Goal: Information Seeking & Learning: Learn about a topic

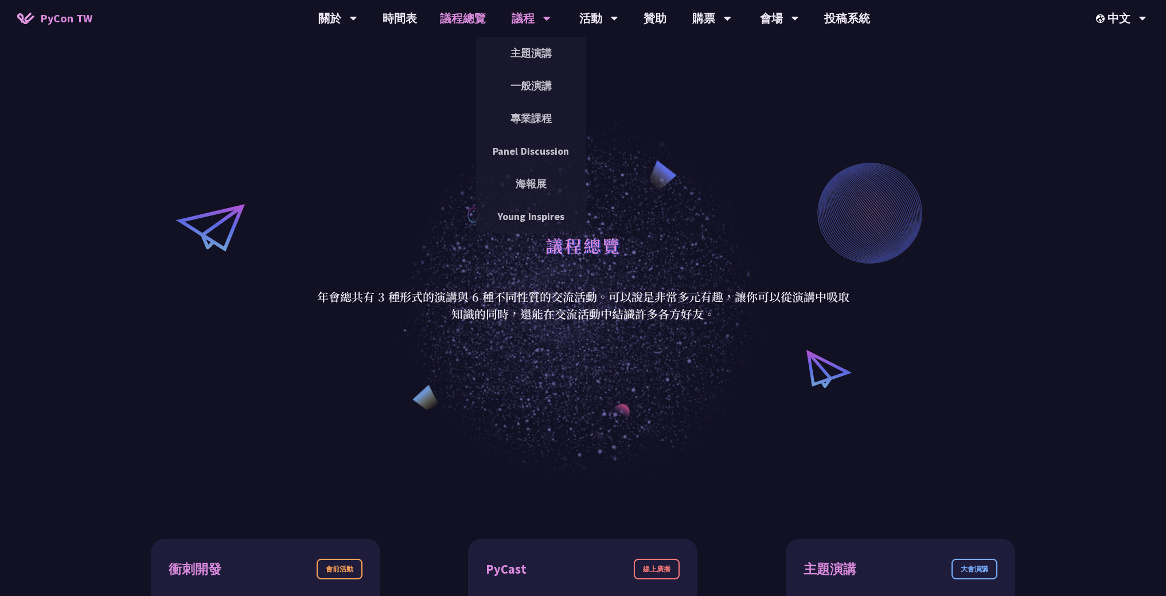
click at [541, 21] on div "議程" at bounding box center [531, 18] width 39 height 37
click at [540, 57] on link "主題演講" at bounding box center [531, 53] width 110 height 27
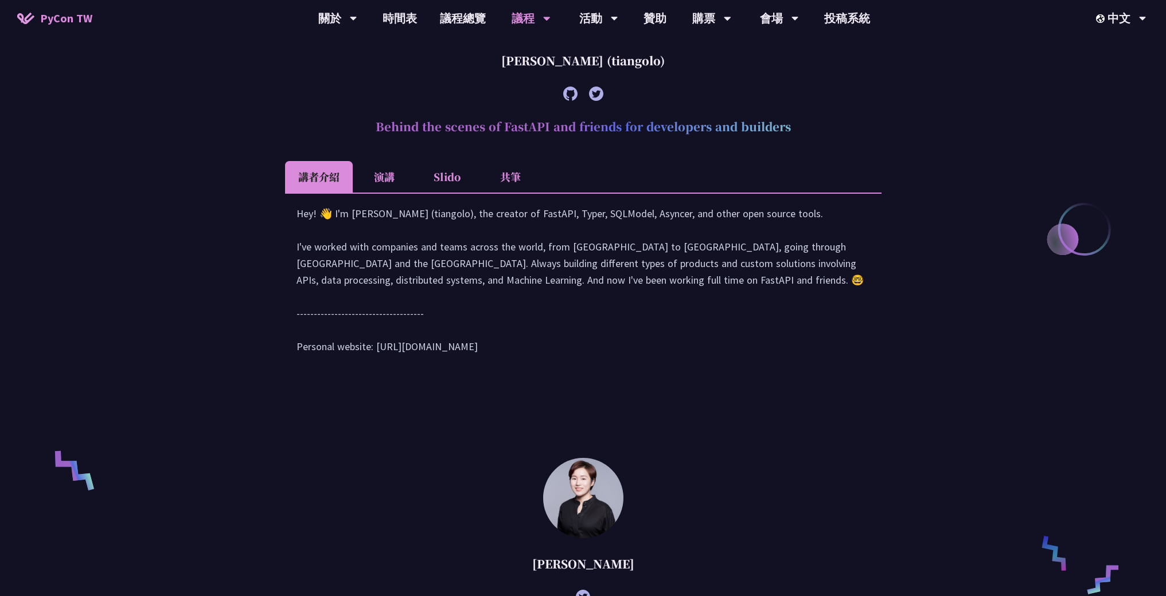
scroll to position [278, 0]
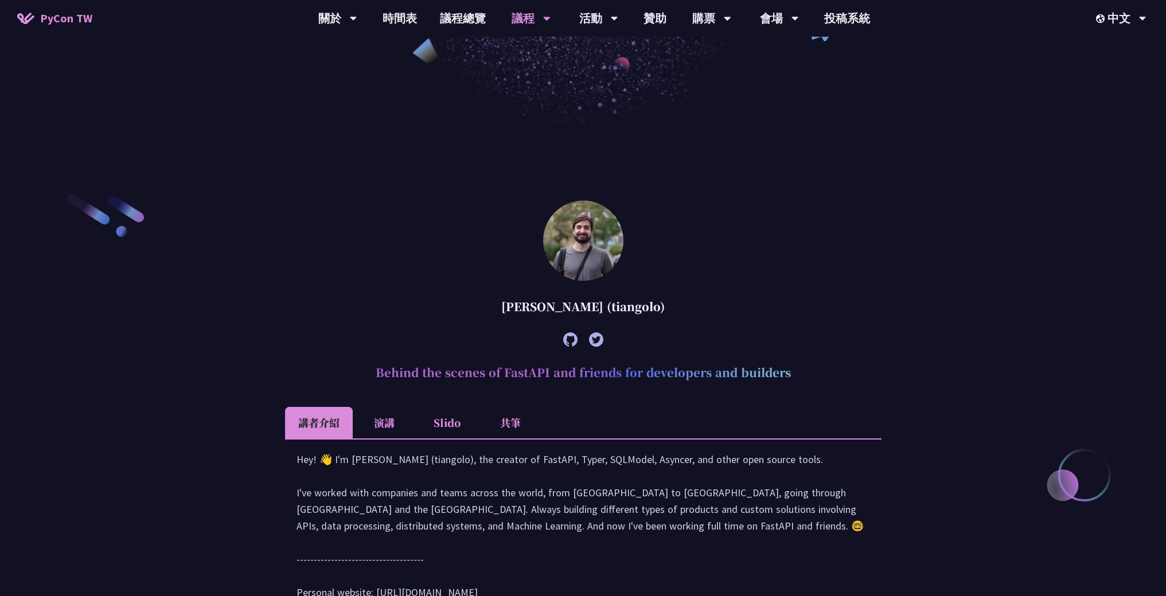
click at [373, 429] on li "演講" at bounding box center [384, 423] width 63 height 32
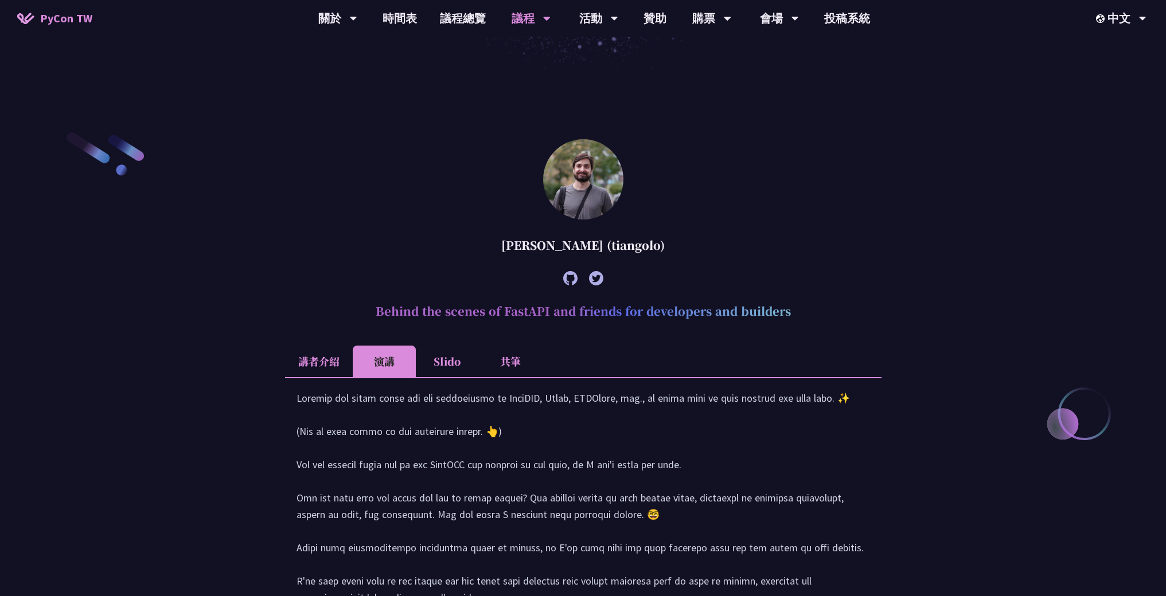
scroll to position [475, 0]
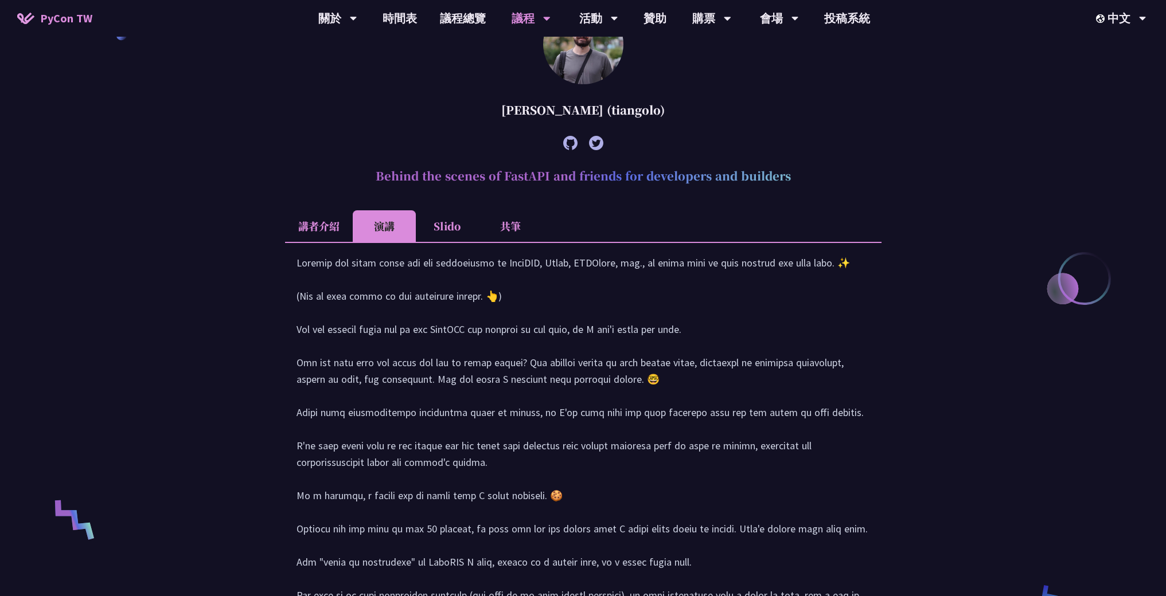
click at [444, 218] on li "Slido" at bounding box center [447, 226] width 63 height 32
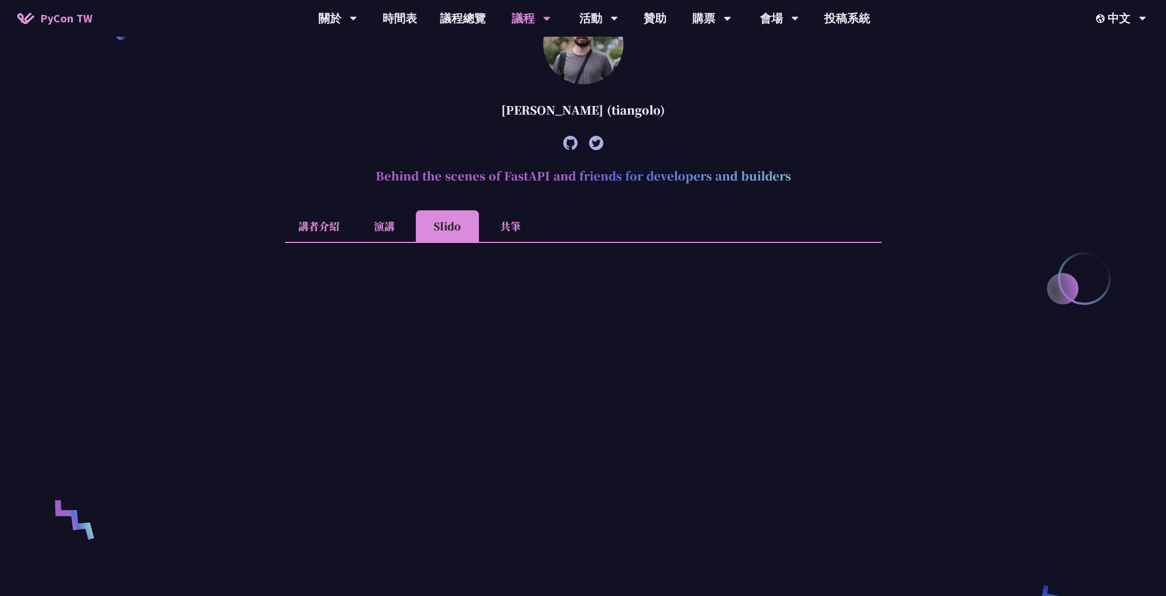
click at [493, 223] on li "共筆" at bounding box center [510, 226] width 63 height 32
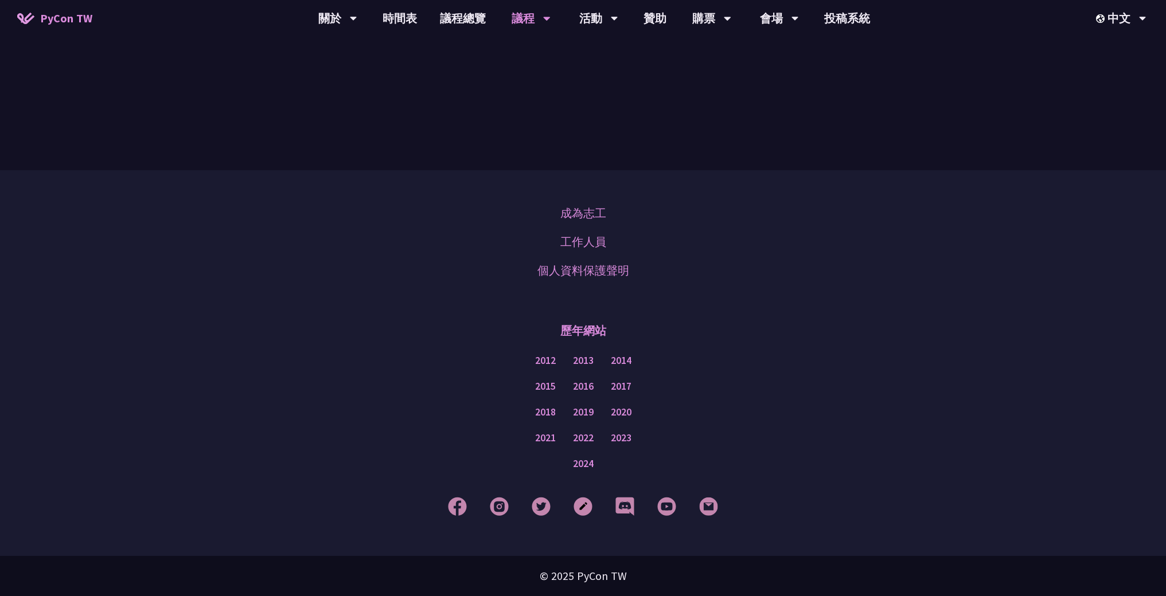
scroll to position [2312, 0]
click at [521, 117] on link "專業課程" at bounding box center [531, 118] width 110 height 27
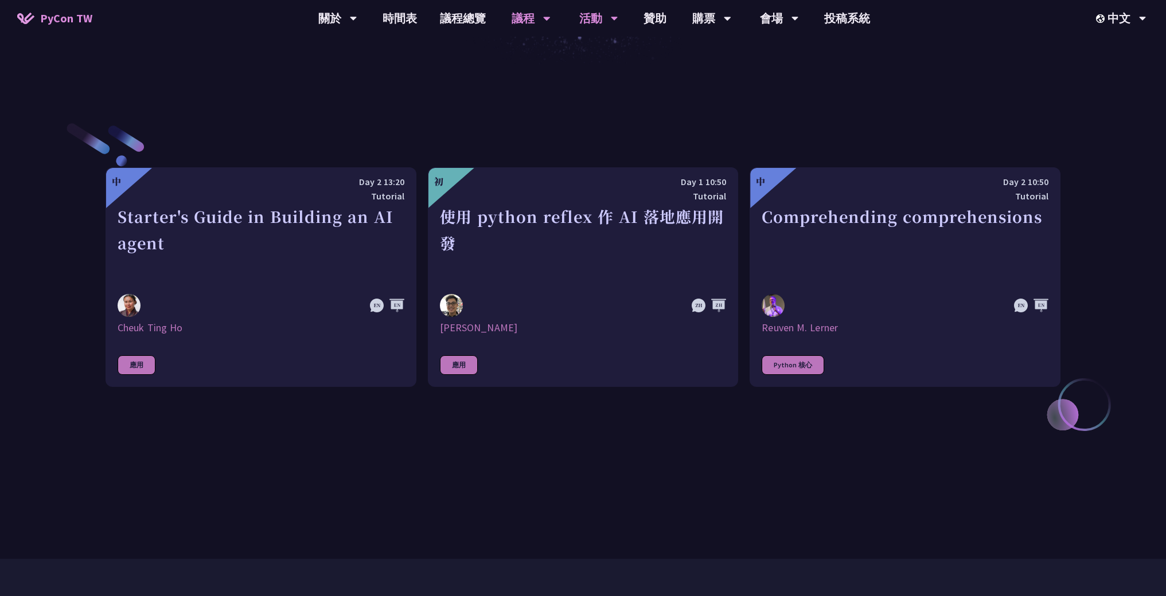
scroll to position [415, 0]
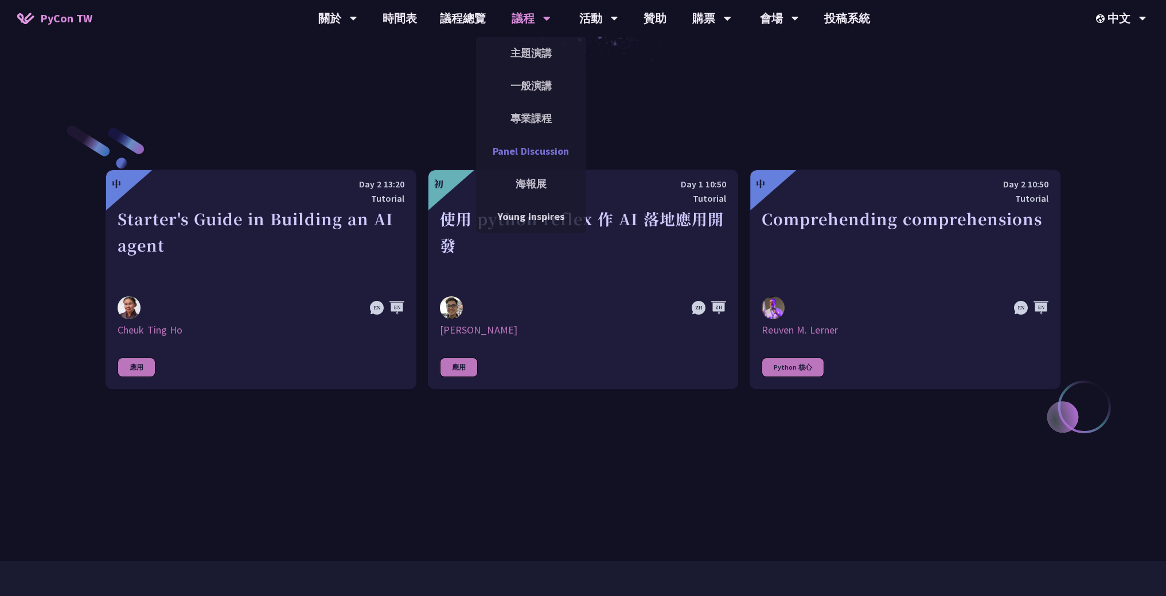
click at [532, 150] on link "Panel Discussion" at bounding box center [531, 151] width 110 height 27
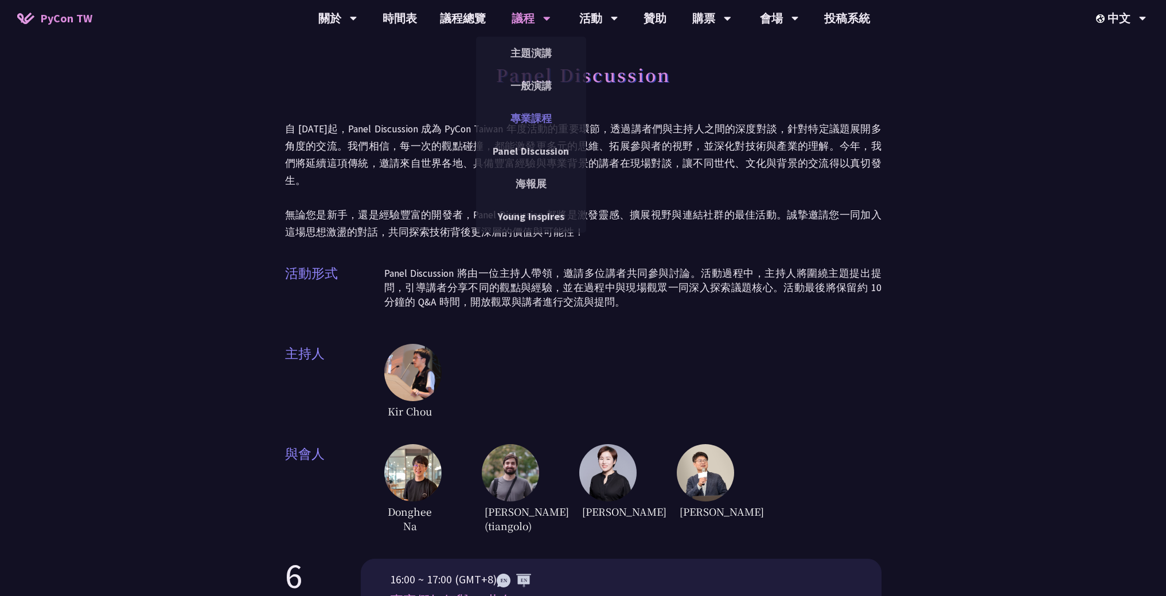
click at [530, 111] on link "專業課程" at bounding box center [531, 118] width 110 height 27
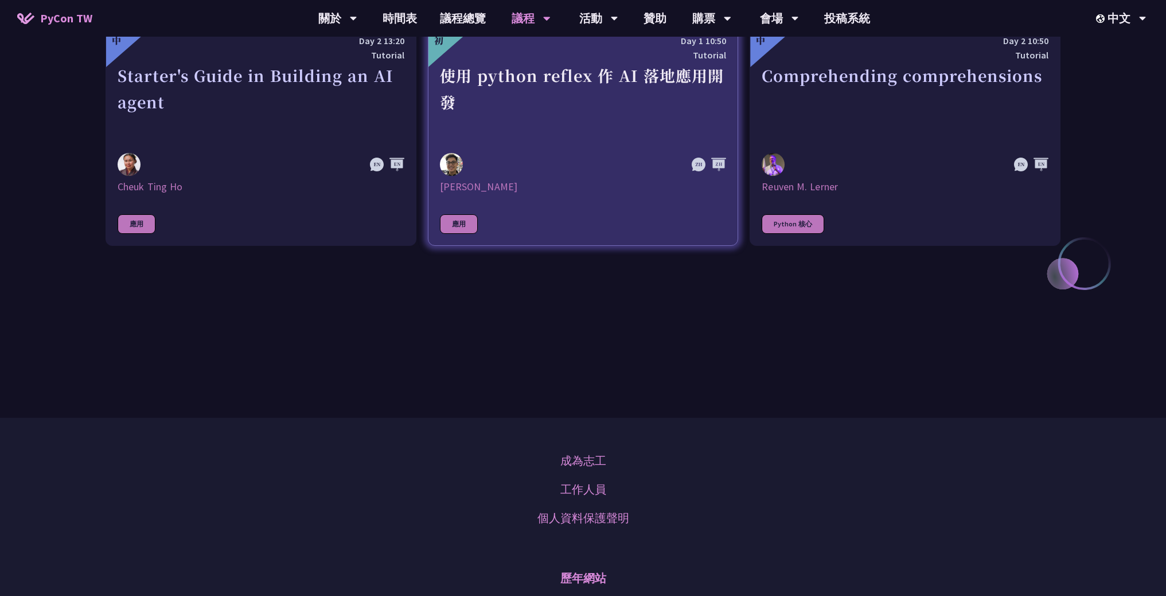
scroll to position [558, 0]
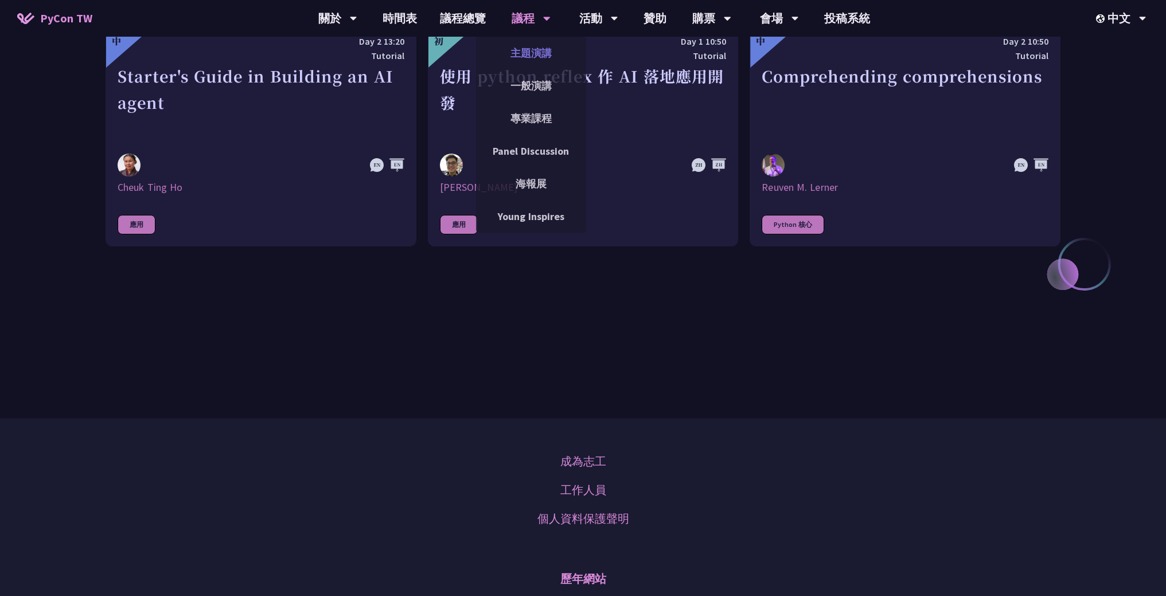
click at [536, 47] on link "主題演講" at bounding box center [531, 53] width 110 height 27
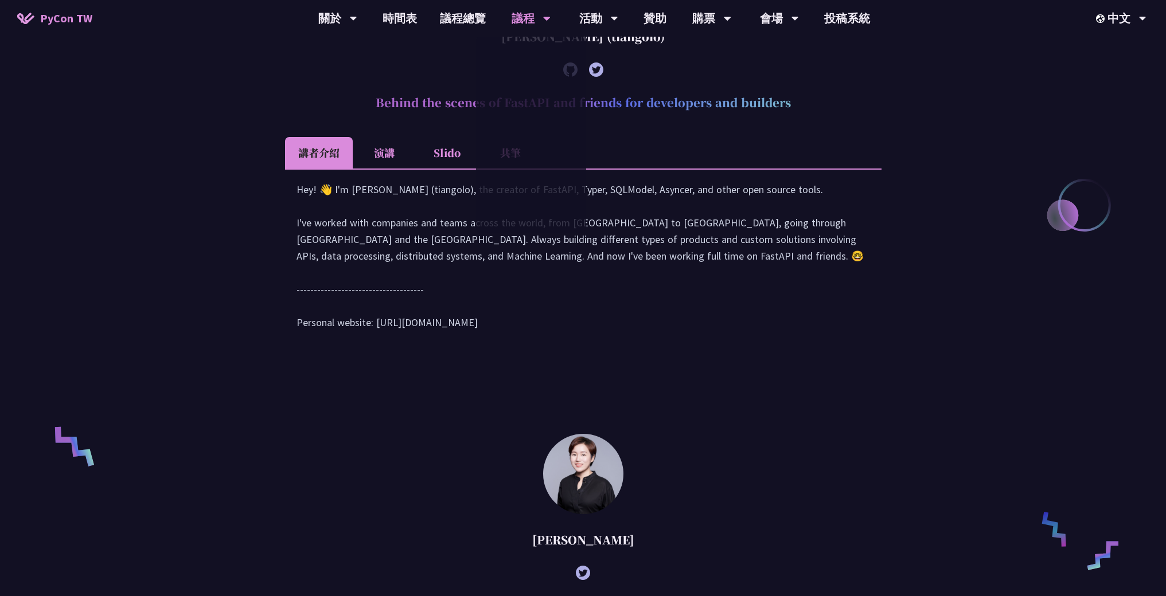
scroll to position [631, 0]
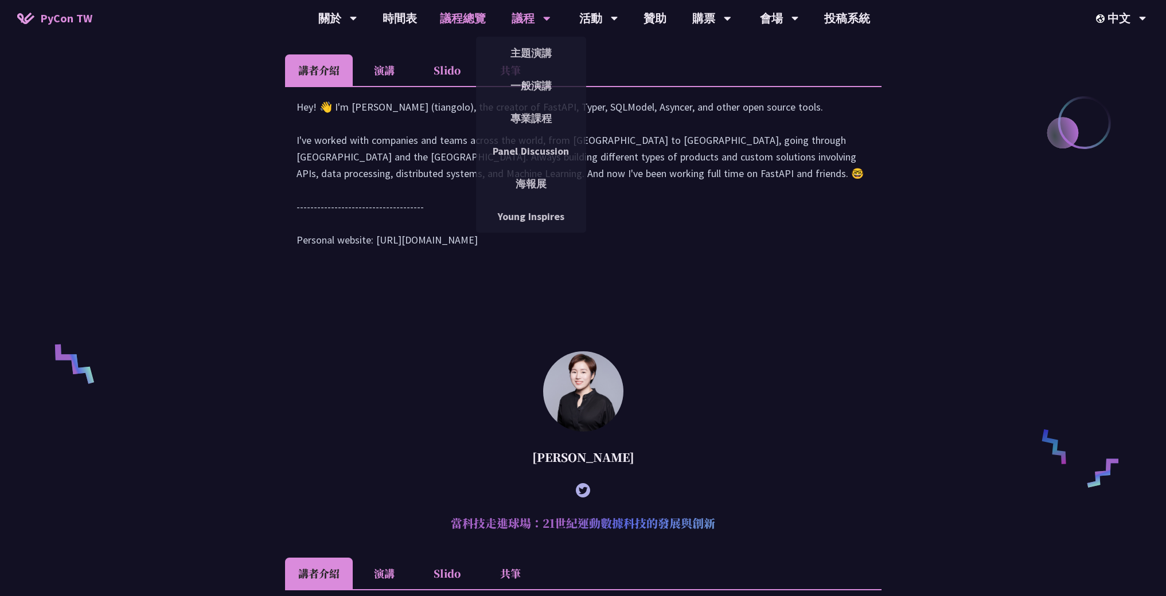
click at [482, 15] on link "議程總覽" at bounding box center [462, 18] width 69 height 37
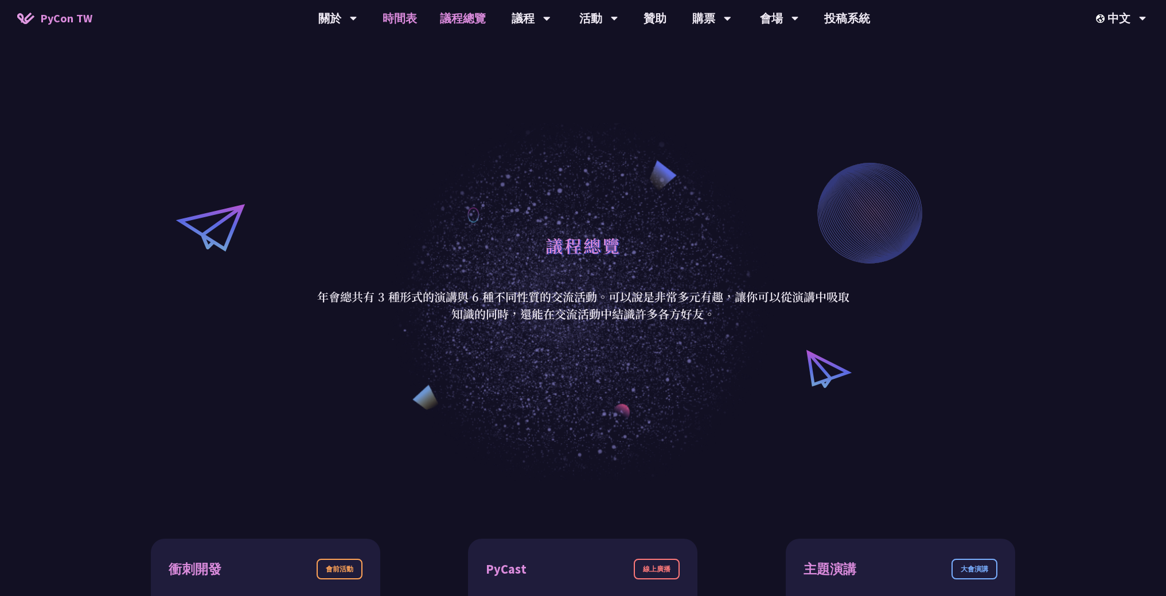
click at [396, 14] on link "時間表" at bounding box center [399, 18] width 57 height 37
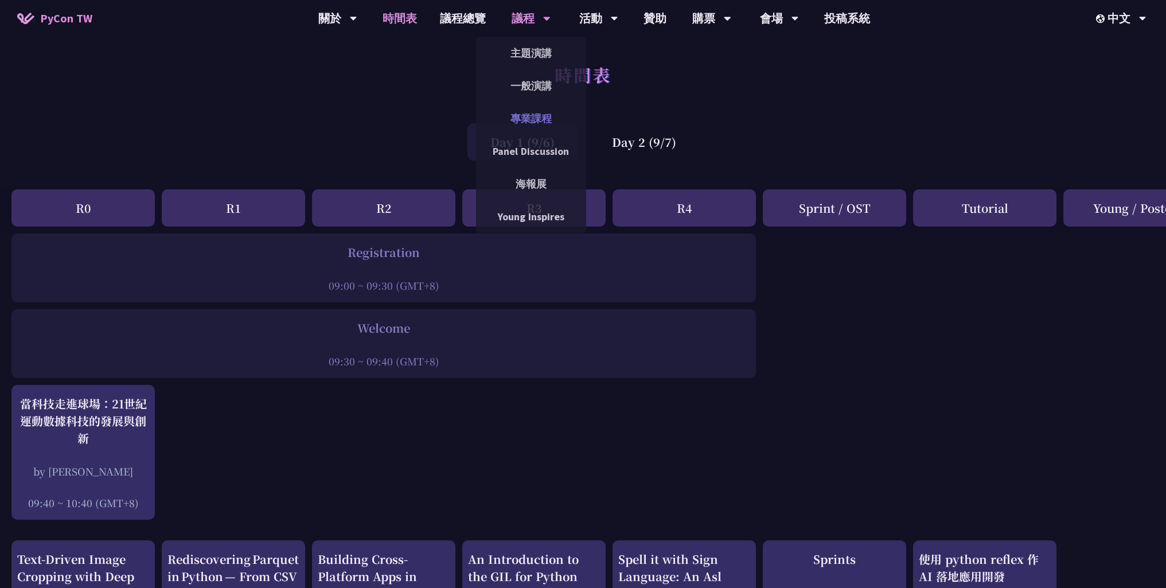
click at [517, 120] on link "專業課程" at bounding box center [531, 118] width 110 height 27
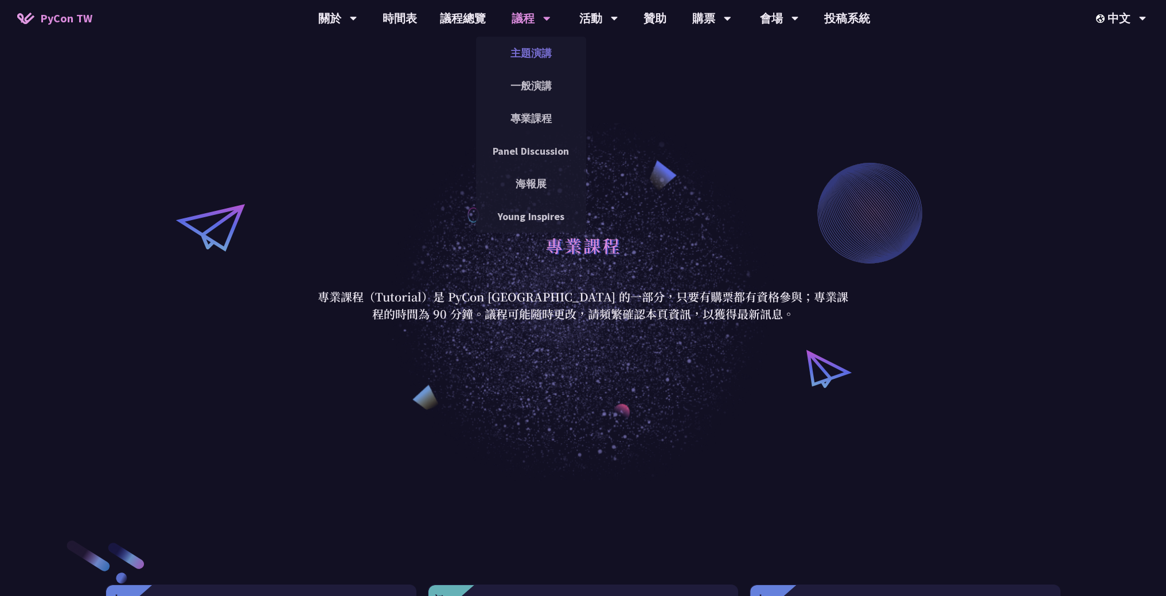
click at [531, 53] on link "主題演講" at bounding box center [531, 53] width 110 height 27
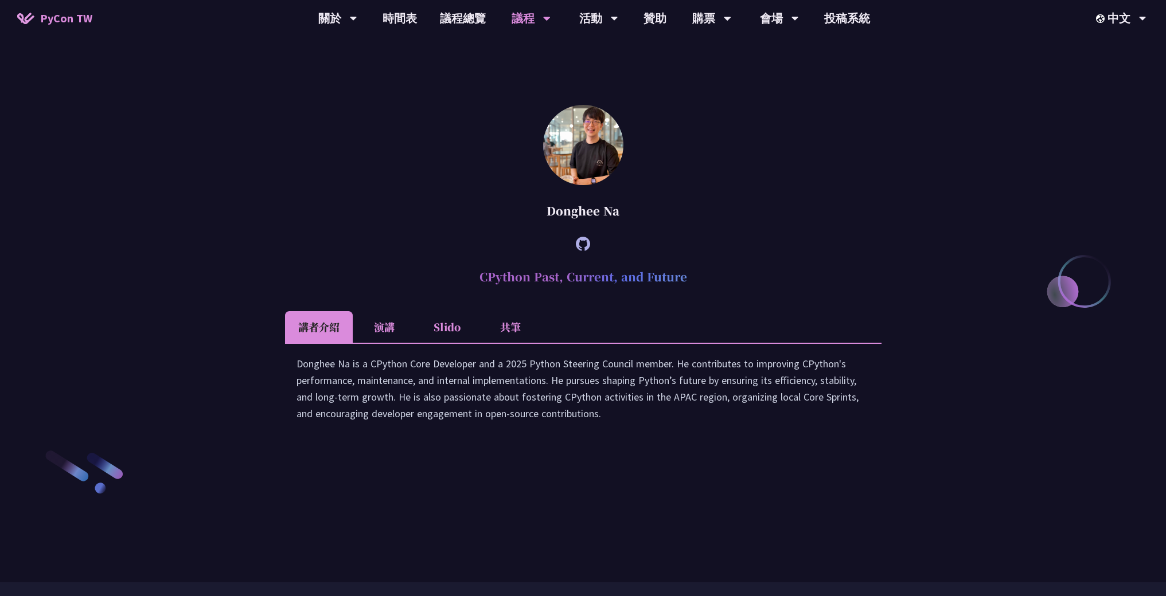
scroll to position [1533, 0]
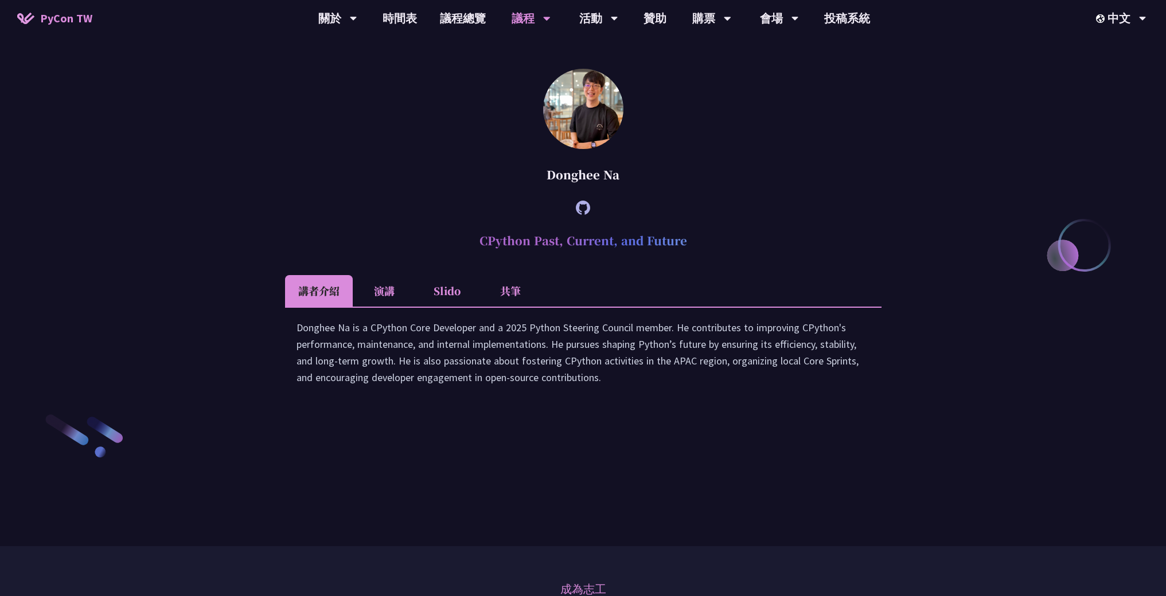
drag, startPoint x: 581, startPoint y: 329, endPoint x: 581, endPoint y: 334, distance: 5.8
click at [581, 331] on article "[PERSON_NAME] CPython Past, Current, and Future 講者介紹 演講 Slido 共筆 Donghee Na is …" at bounding box center [583, 239] width 596 height 340
click at [540, 258] on h2 "CPython Past, Current, and Future" at bounding box center [583, 241] width 596 height 34
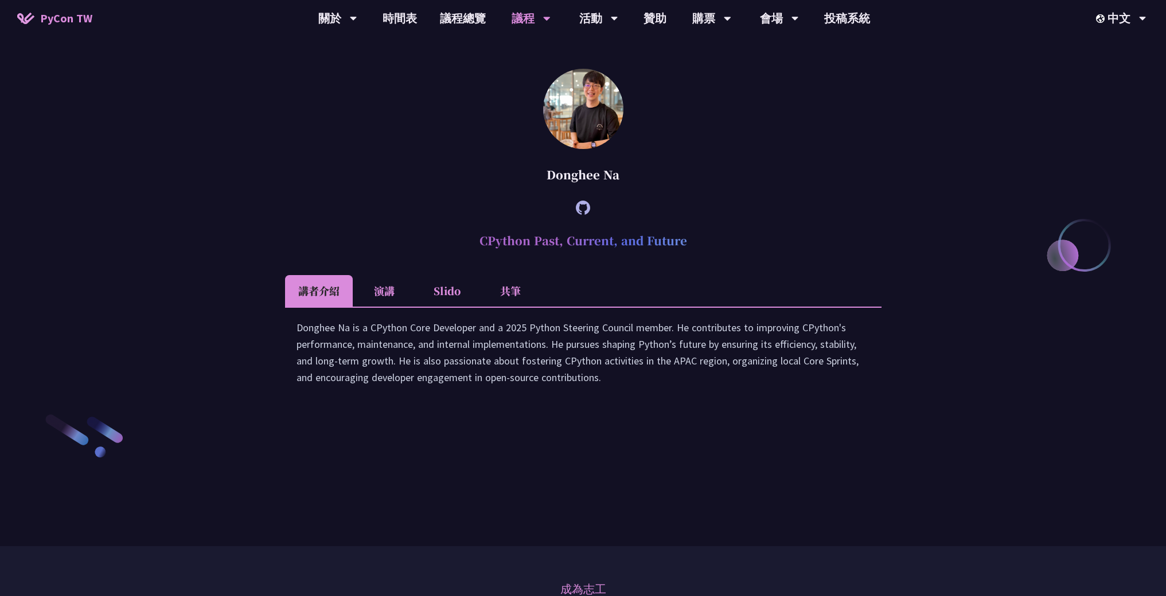
click at [391, 307] on li "演講" at bounding box center [384, 291] width 63 height 32
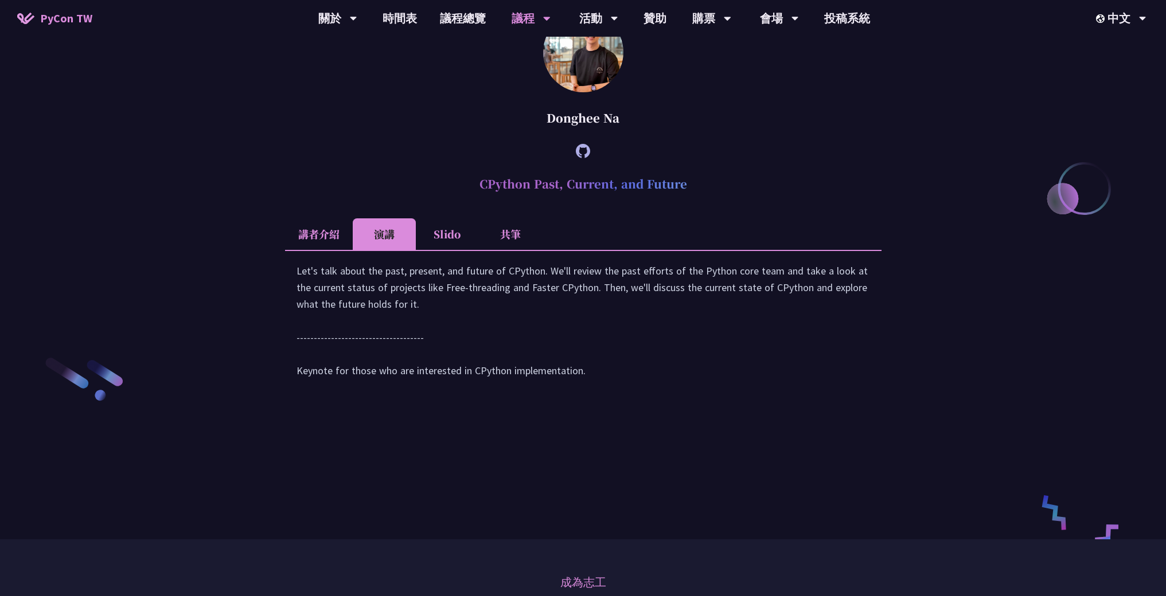
scroll to position [1599, 0]
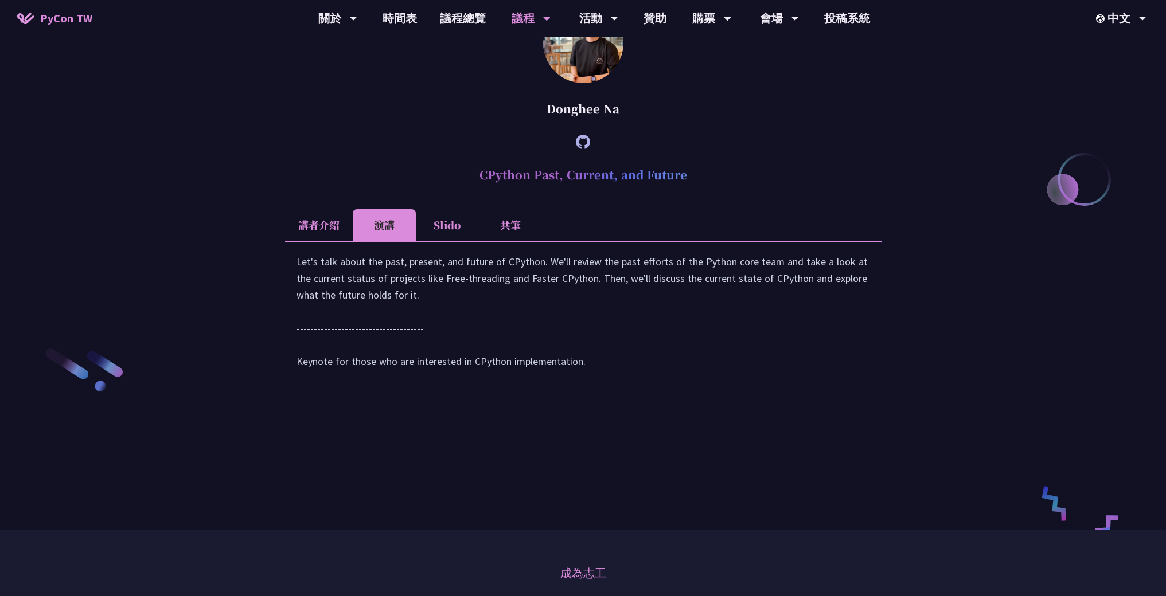
click at [433, 241] on li "Slido" at bounding box center [447, 225] width 63 height 32
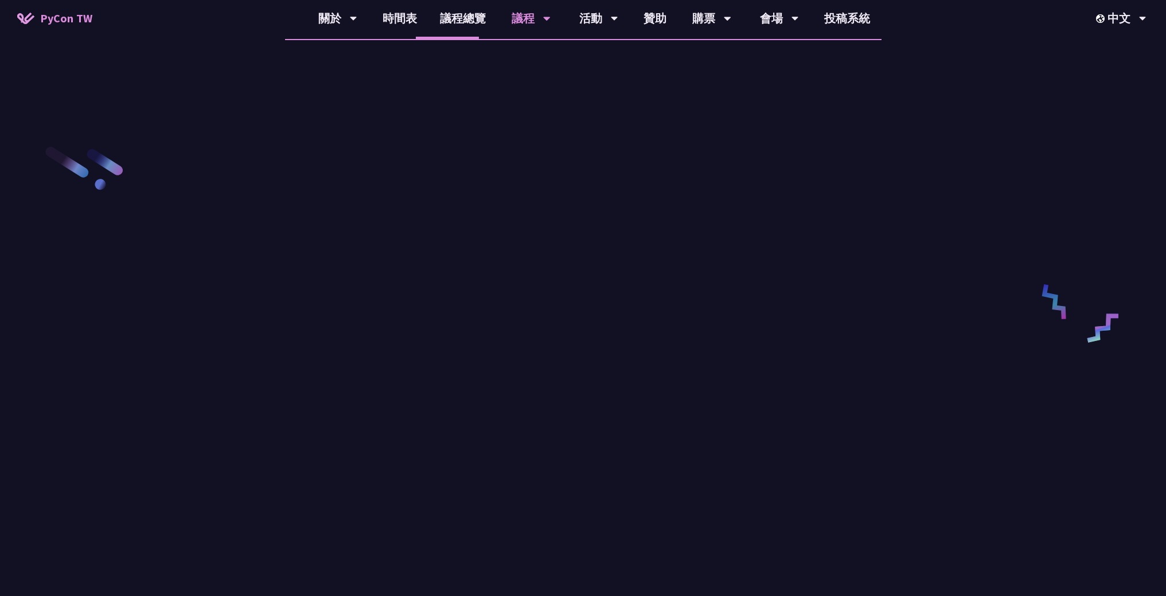
scroll to position [1798, 0]
click at [526, 42] on li "共筆" at bounding box center [510, 26] width 63 height 32
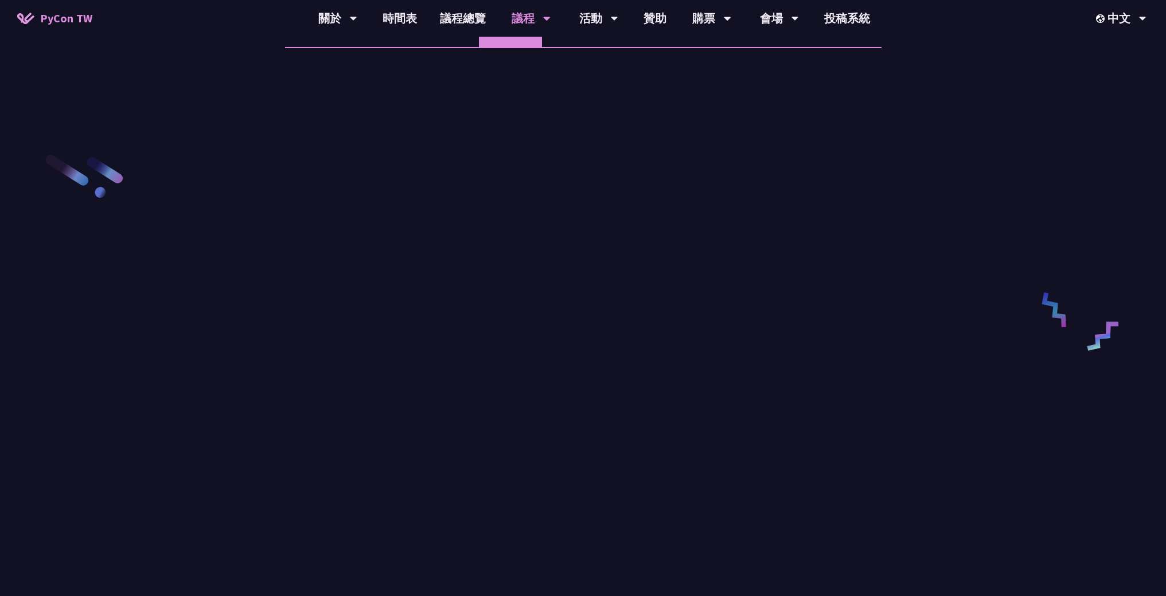
scroll to position [1791, 0]
click at [402, 49] on li "演講" at bounding box center [384, 34] width 63 height 32
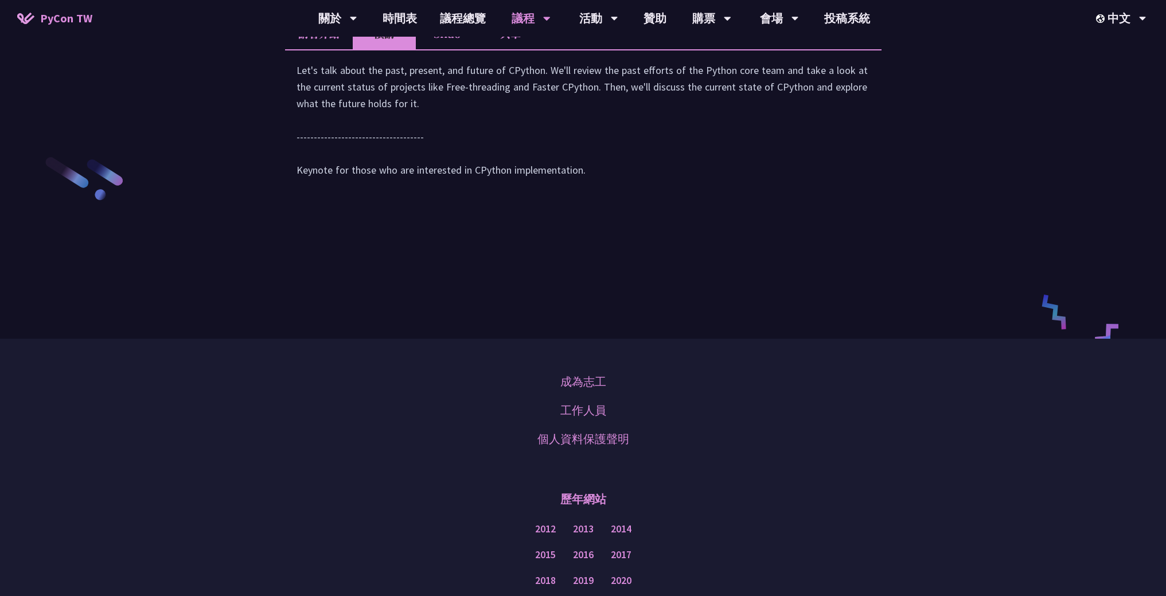
click at [295, 49] on li "講者介紹" at bounding box center [319, 34] width 68 height 32
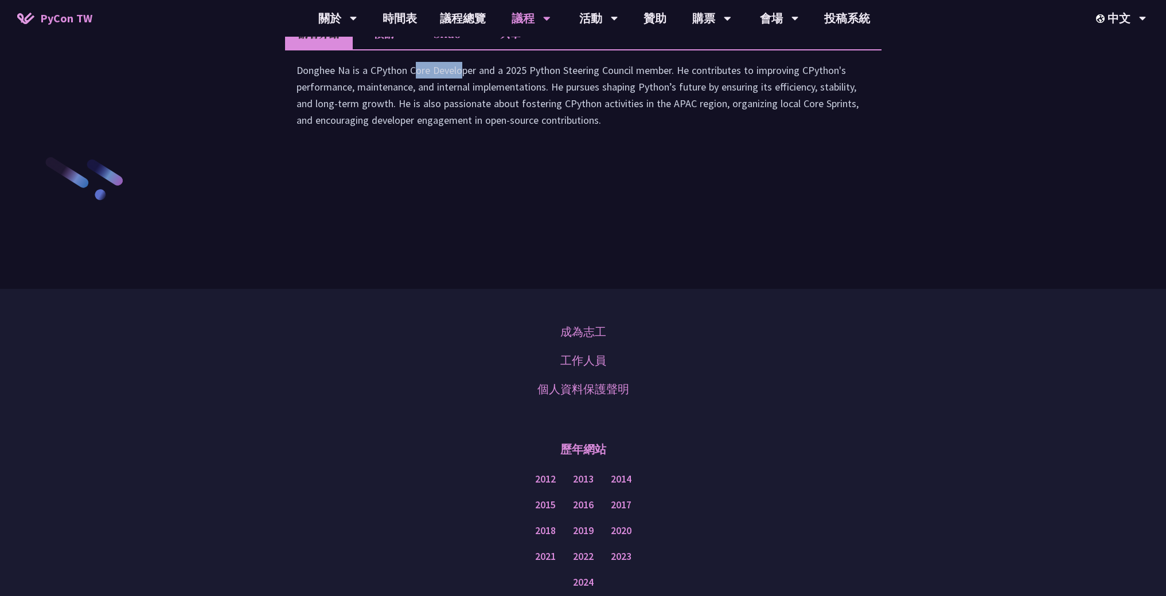
drag, startPoint x: 349, startPoint y: 188, endPoint x: 289, endPoint y: 184, distance: 59.8
click at [289, 151] on div "Donghee Na is a CPython Core Developer and a 2025 Python Steering Council membe…" at bounding box center [583, 100] width 596 height 102
drag, startPoint x: 349, startPoint y: 184, endPoint x: 285, endPoint y: 184, distance: 63.7
click at [285, 151] on div "Donghee Na is a CPython Core Developer and a 2025 Python Steering Council membe…" at bounding box center [583, 100] width 596 height 102
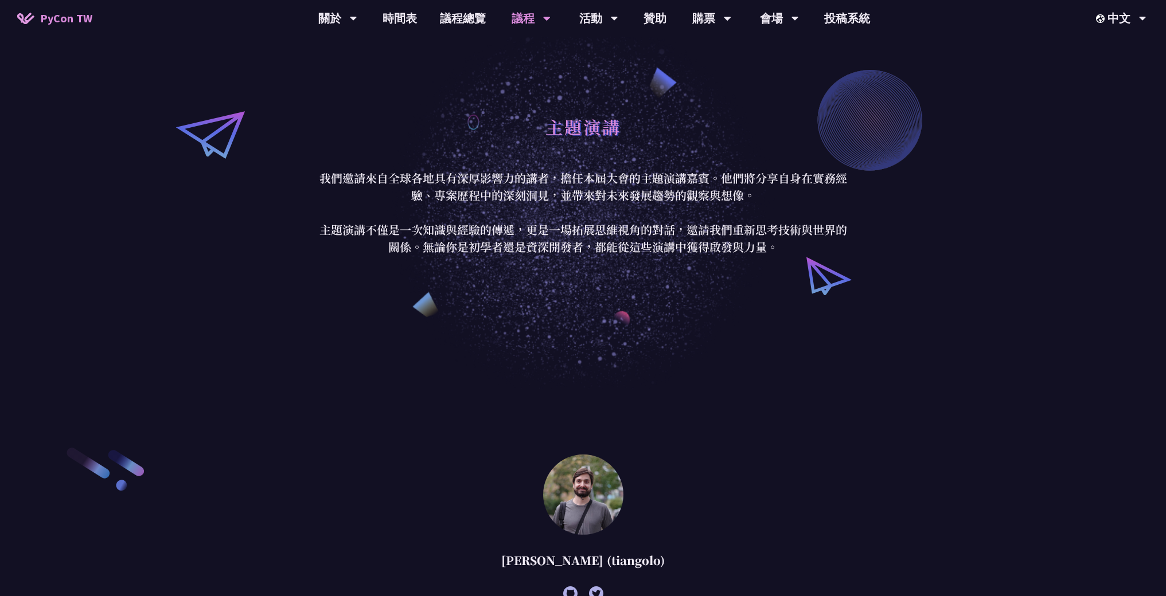
scroll to position [0, 0]
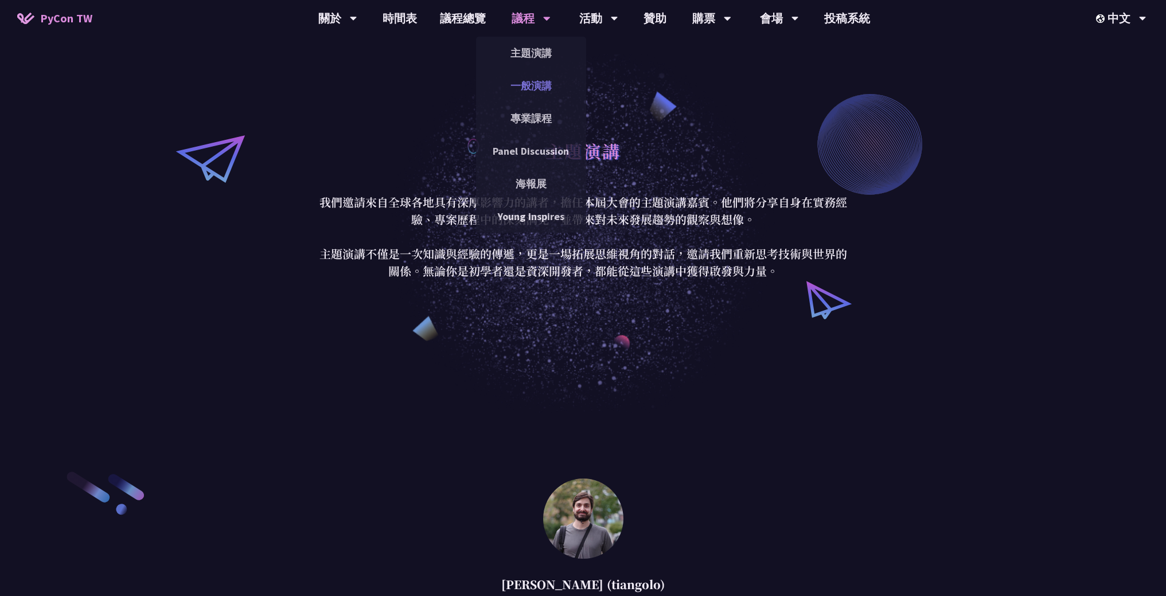
click at [532, 91] on link "一般演講" at bounding box center [531, 85] width 110 height 27
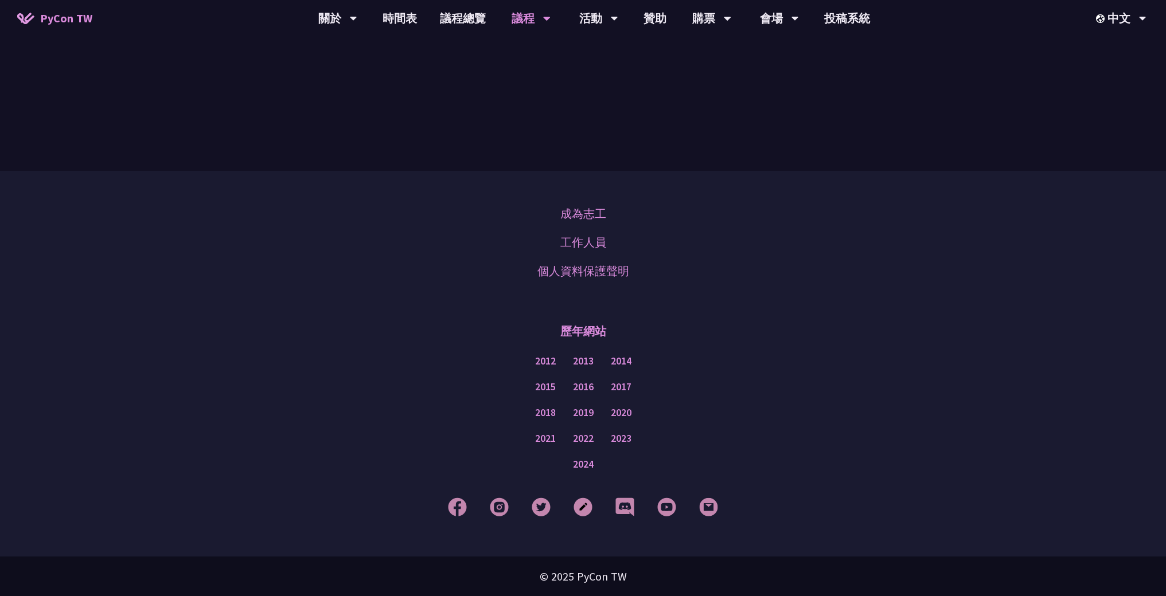
scroll to position [3555, 0]
click at [594, 243] on link "工作人員" at bounding box center [583, 241] width 46 height 17
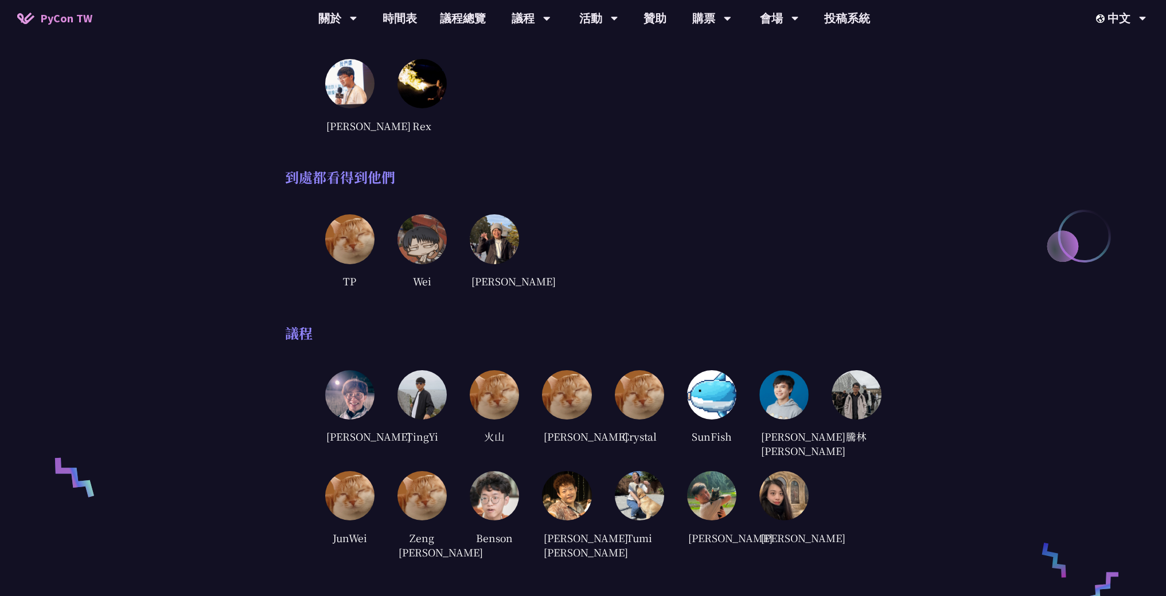
scroll to position [262, 0]
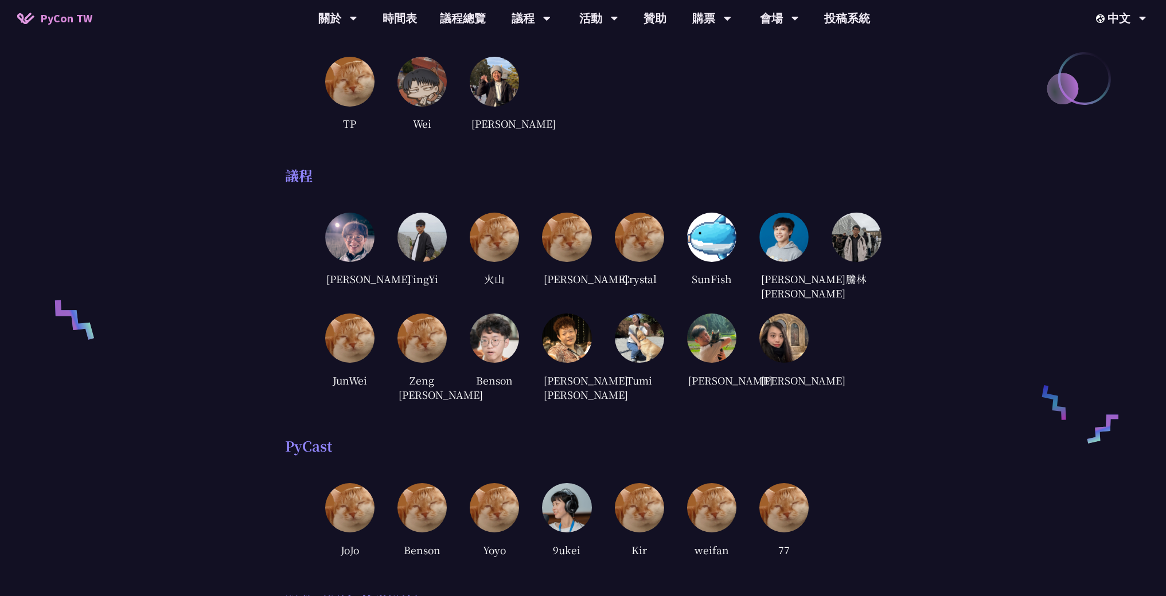
click at [793, 248] on img at bounding box center [783, 237] width 49 height 49
click at [783, 238] on img at bounding box center [783, 237] width 49 height 49
click at [776, 288] on div "[PERSON_NAME] [PERSON_NAME]" at bounding box center [783, 287] width 49 height 32
click at [779, 285] on div "[PERSON_NAME] [PERSON_NAME]" at bounding box center [783, 287] width 49 height 32
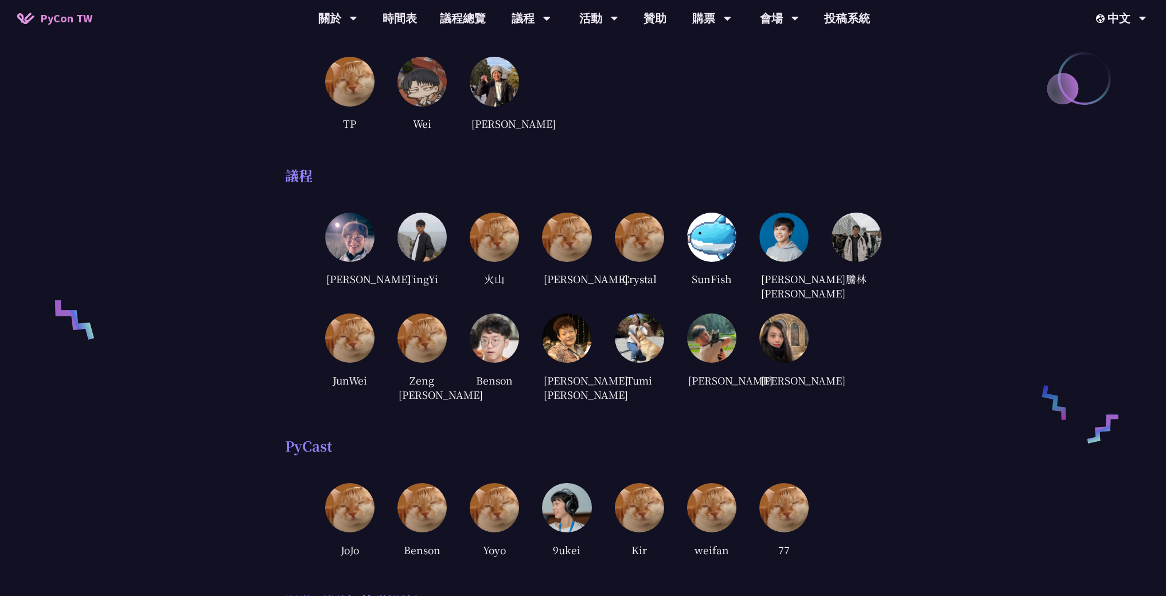
click at [780, 283] on div "[PERSON_NAME] [PERSON_NAME]" at bounding box center [783, 287] width 49 height 32
click at [781, 283] on div "[PERSON_NAME] [PERSON_NAME]" at bounding box center [783, 287] width 49 height 32
click at [853, 284] on div "騰林" at bounding box center [856, 279] width 49 height 17
click at [872, 288] on div "騰林" at bounding box center [856, 257] width 49 height 89
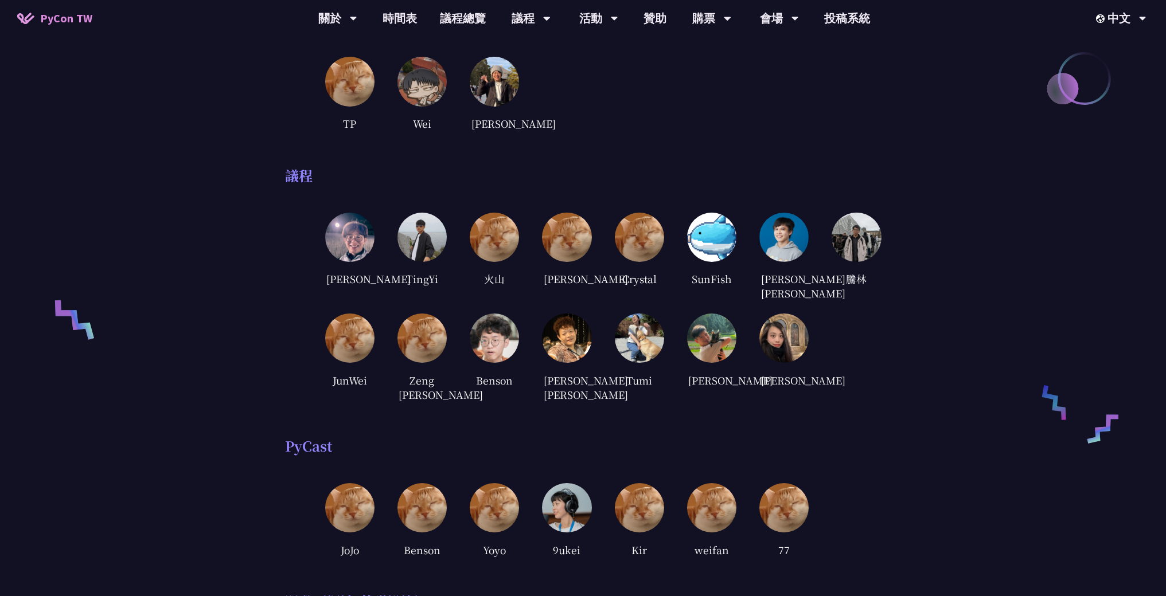
click at [865, 272] on div "騰林" at bounding box center [856, 279] width 49 height 17
drag, startPoint x: 705, startPoint y: 271, endPoint x: 705, endPoint y: 278, distance: 7.5
click at [705, 271] on div "SunFish" at bounding box center [711, 257] width 49 height 89
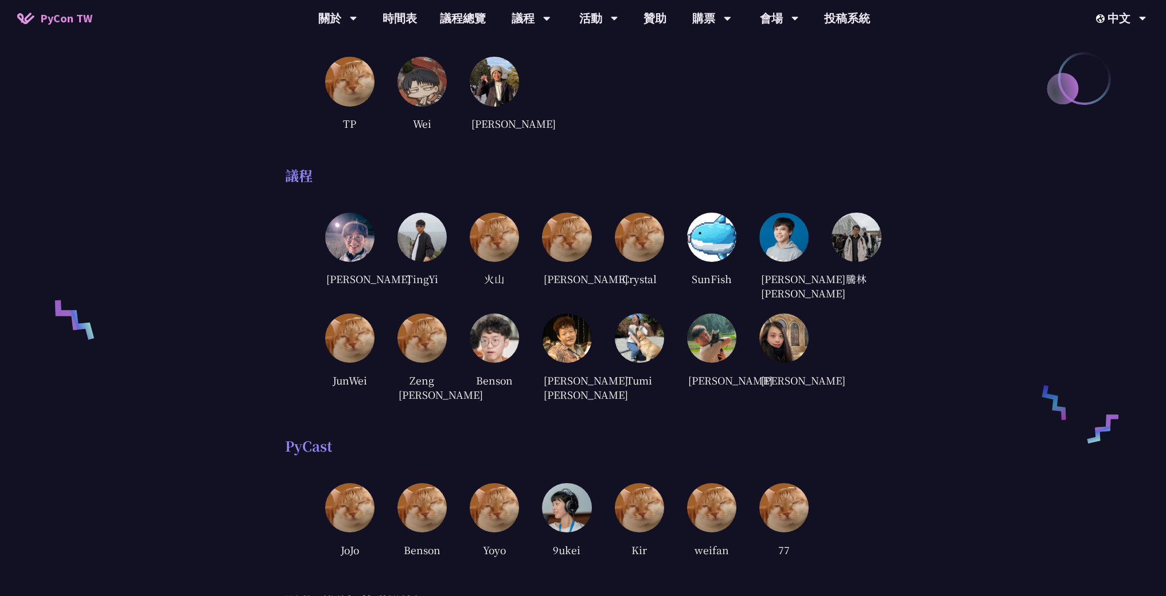
click at [704, 283] on div "SunFish" at bounding box center [711, 279] width 49 height 17
click at [616, 282] on div "Crystal" at bounding box center [639, 279] width 49 height 17
click at [538, 283] on div "[PERSON_NAME] [GEOGRAPHIC_DATA] 火山 [PERSON_NAME] Crystal SunFish [PERSON_NAME] …" at bounding box center [603, 308] width 556 height 191
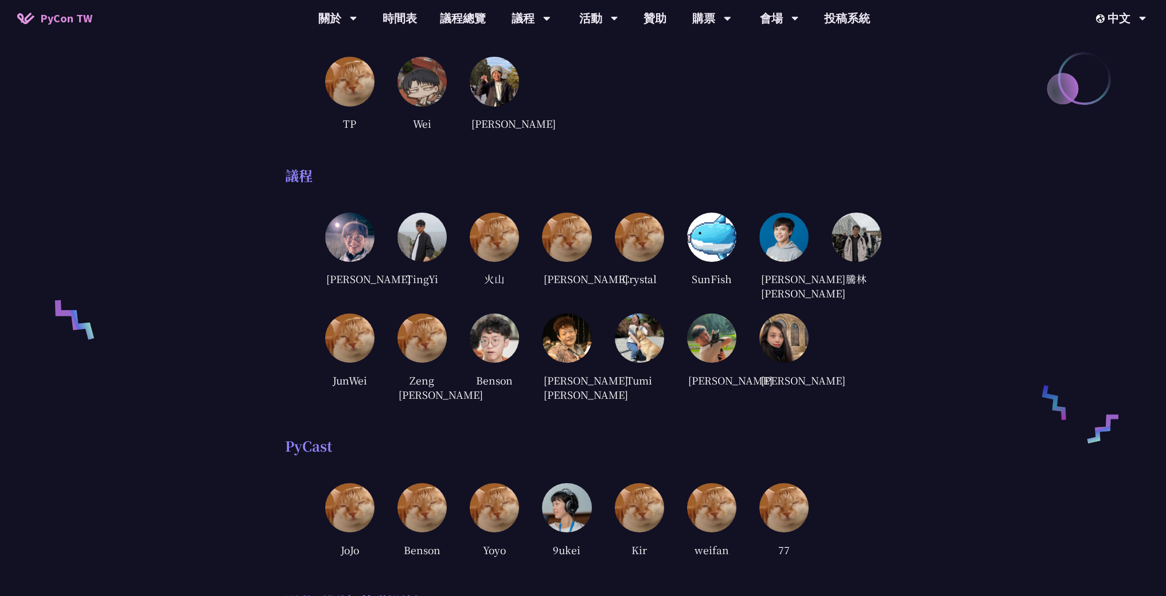
click at [552, 282] on div "[PERSON_NAME]" at bounding box center [566, 279] width 49 height 17
click at [484, 286] on div "火山" at bounding box center [494, 279] width 49 height 17
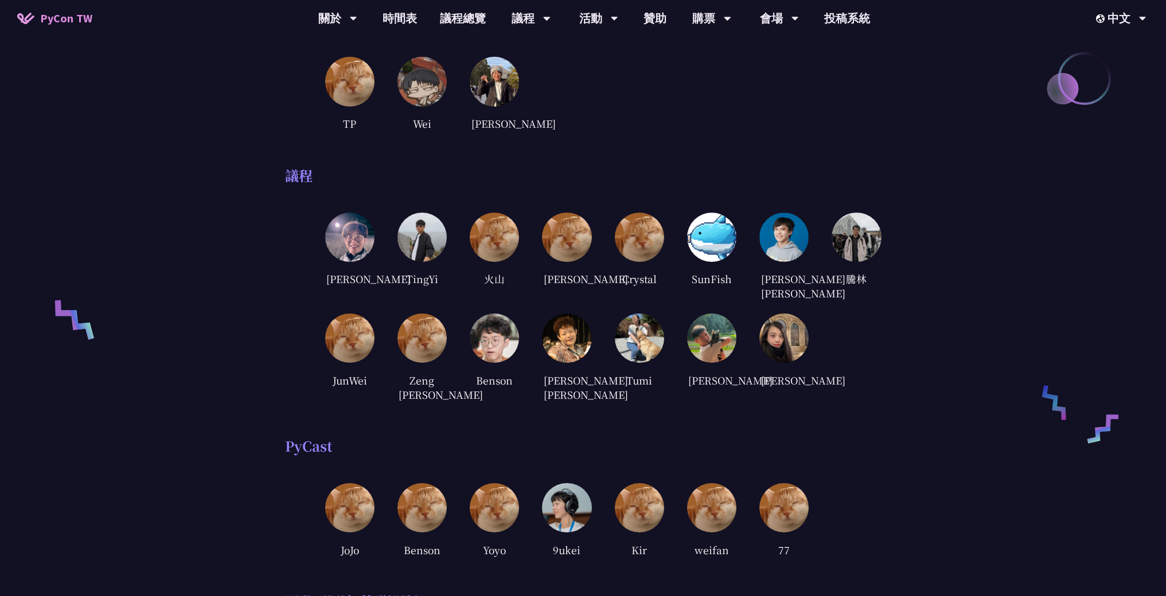
click at [376, 274] on div "[PERSON_NAME] [GEOGRAPHIC_DATA] 火山 [PERSON_NAME] Crystal SunFish [PERSON_NAME] …" at bounding box center [603, 308] width 556 height 191
click at [399, 278] on div "TingYi" at bounding box center [421, 279] width 49 height 17
click at [339, 373] on div "JunWei" at bounding box center [349, 380] width 49 height 17
click at [346, 339] on img at bounding box center [349, 338] width 49 height 49
click at [347, 339] on img at bounding box center [349, 338] width 49 height 49
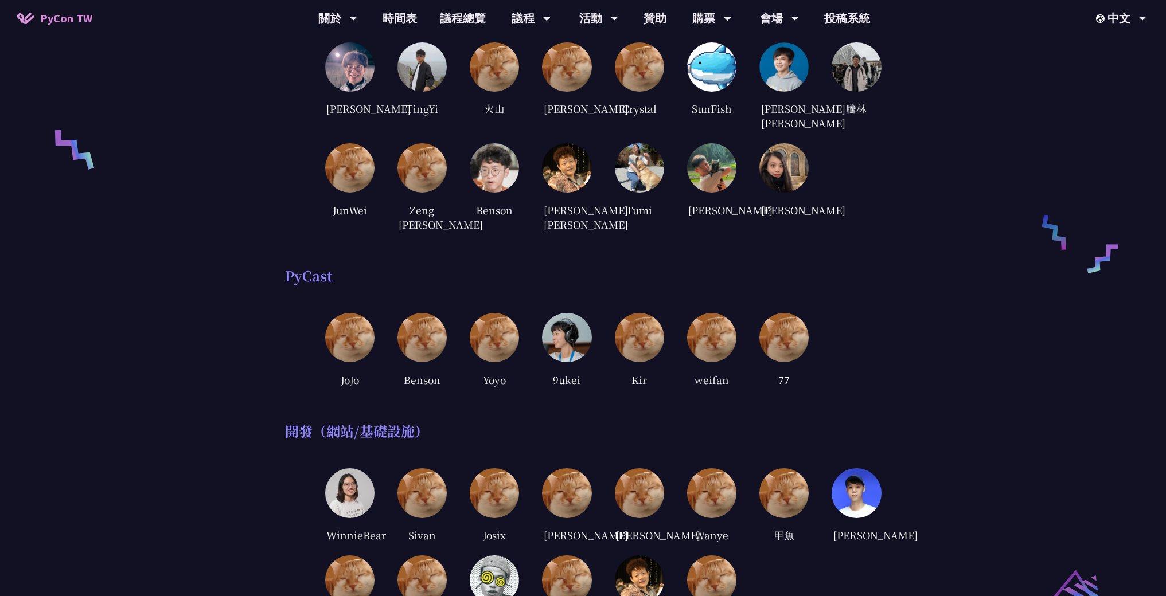
scroll to position [452, 0]
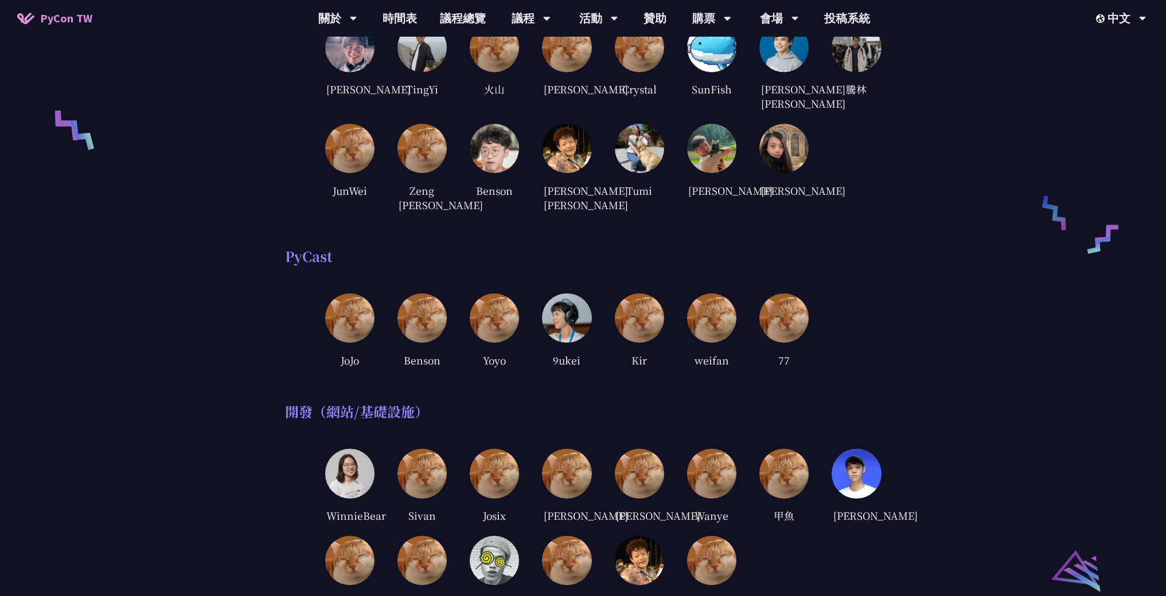
drag, startPoint x: 410, startPoint y: 355, endPoint x: 455, endPoint y: 361, distance: 45.7
click at [455, 361] on div "JoJo Benson Yoyo 9ukei Kir weifan 77" at bounding box center [603, 331] width 556 height 75
click at [458, 361] on div "JoJo Benson Yoyo 9ukei Kir weifan 77" at bounding box center [603, 331] width 556 height 75
drag, startPoint x: 485, startPoint y: 364, endPoint x: 832, endPoint y: 498, distance: 372.5
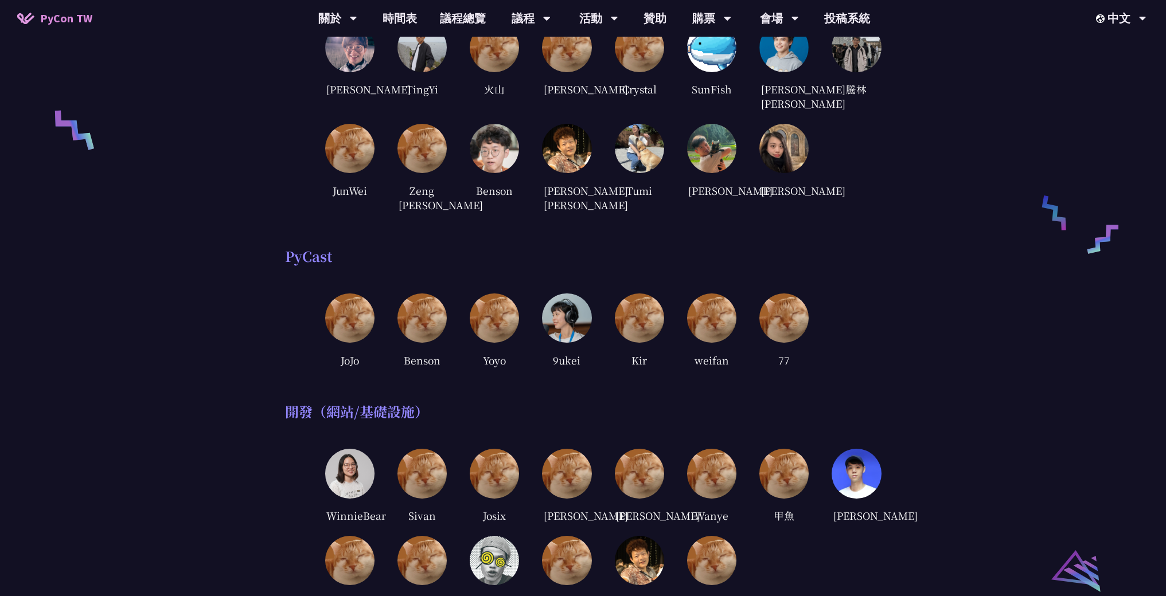
click at [733, 406] on div "開發（網站/基礎設施）" at bounding box center [583, 411] width 596 height 17
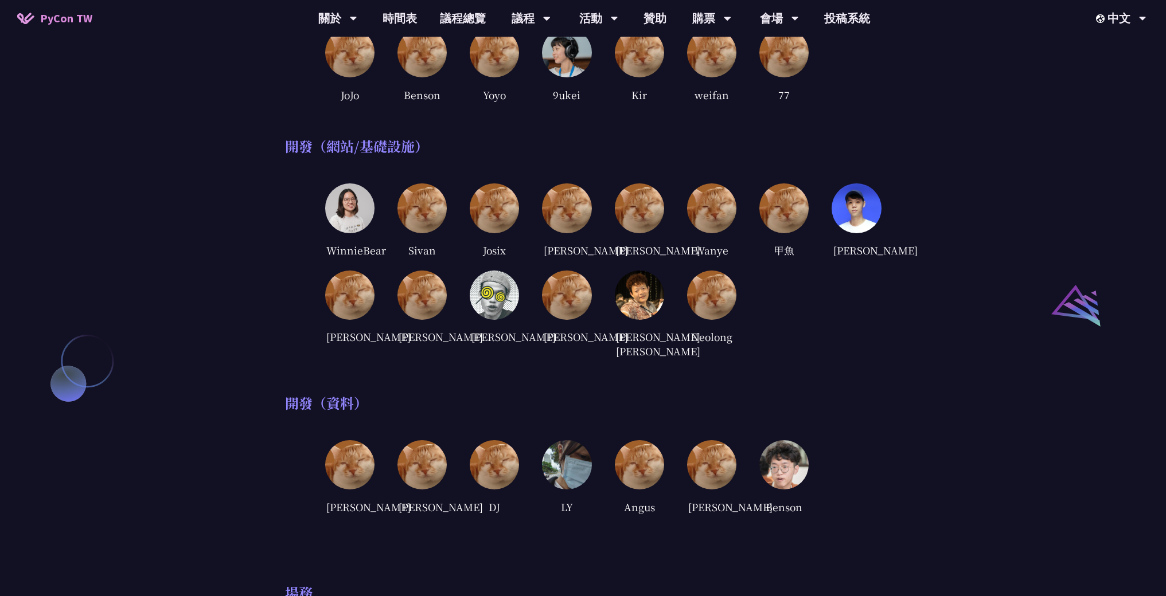
scroll to position [727, 0]
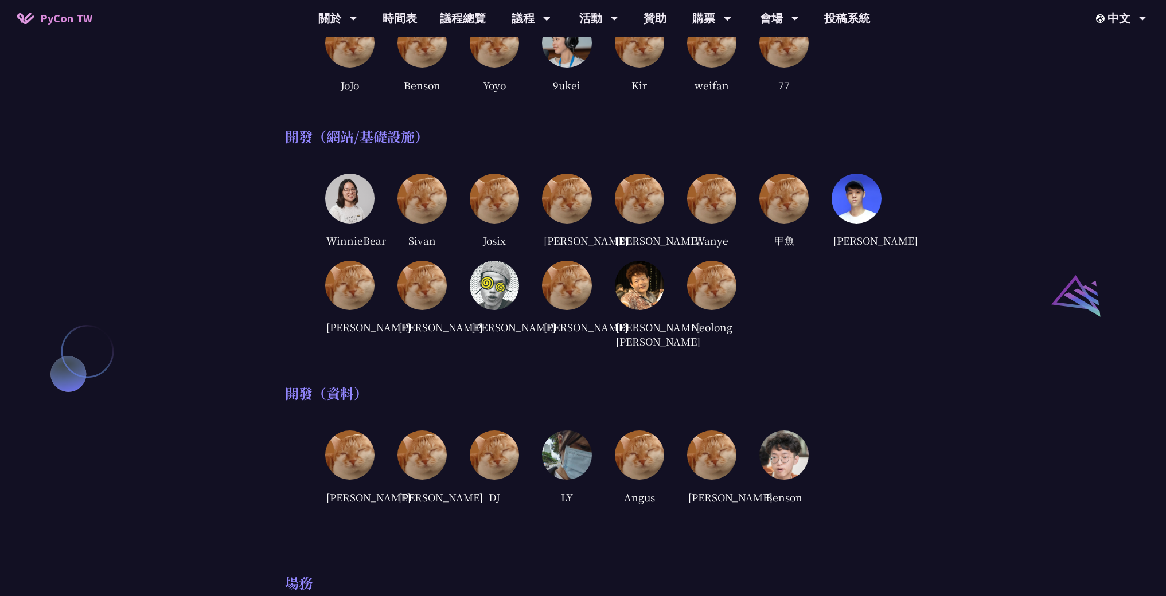
drag, startPoint x: 307, startPoint y: 257, endPoint x: 697, endPoint y: 374, distance: 407.8
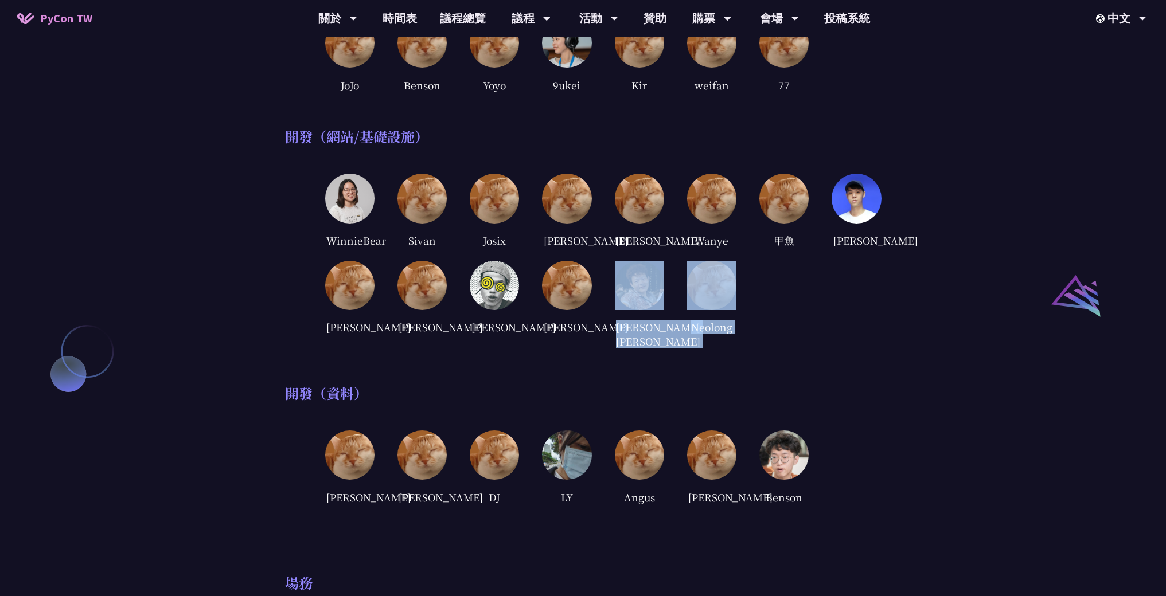
drag, startPoint x: 687, startPoint y: 364, endPoint x: 631, endPoint y: 323, distance: 68.9
click at [631, 310] on img at bounding box center [639, 285] width 49 height 49
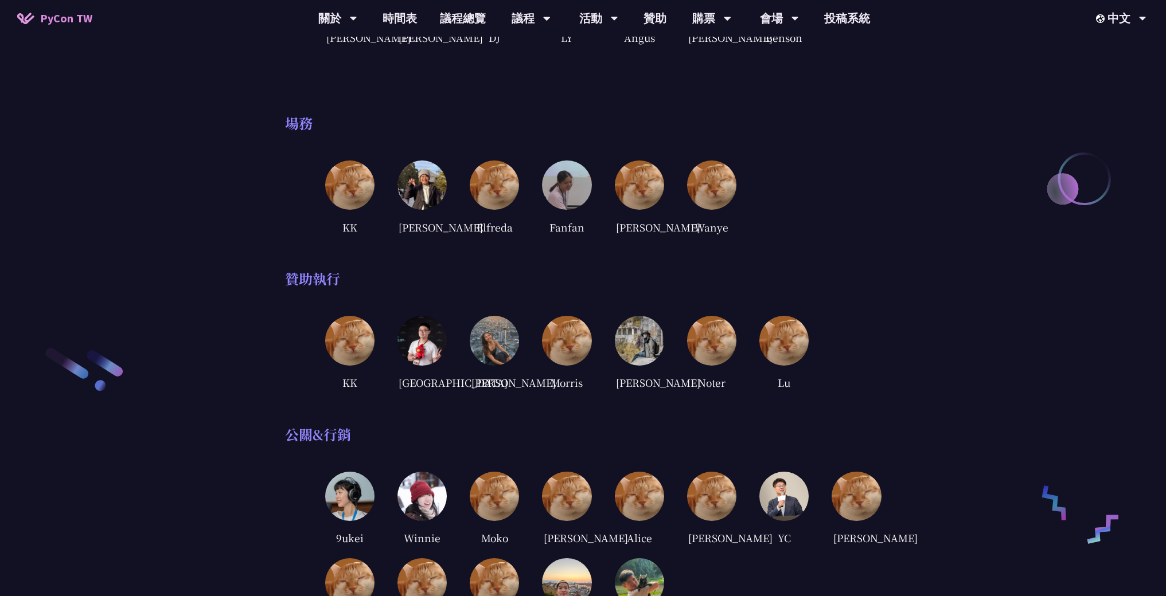
scroll to position [1188, 0]
click at [496, 359] on img at bounding box center [494, 339] width 49 height 49
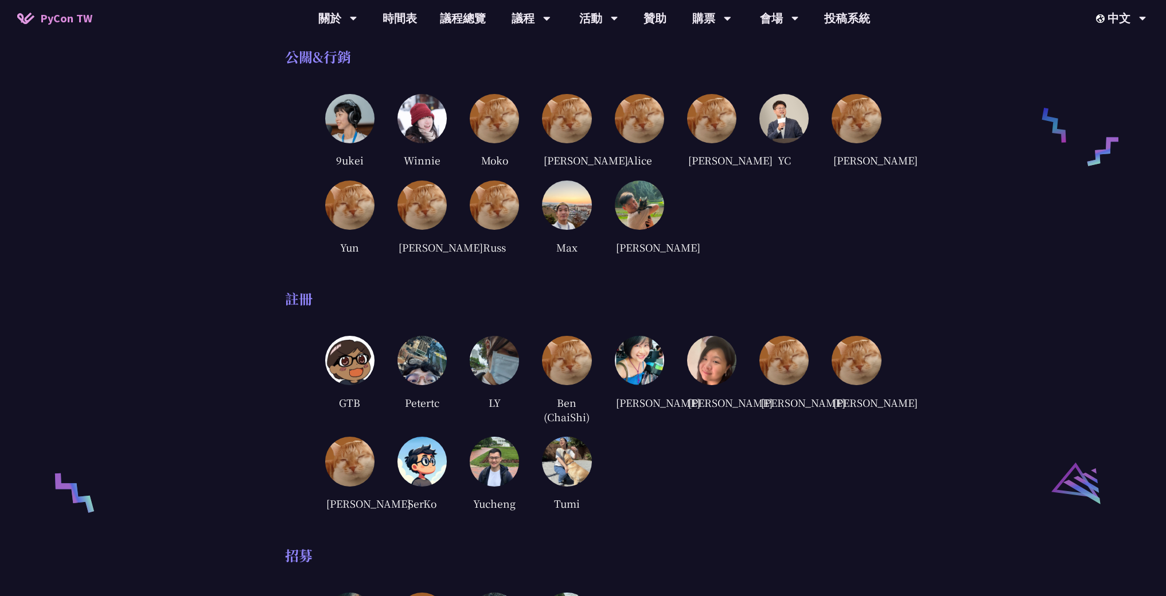
scroll to position [1569, 0]
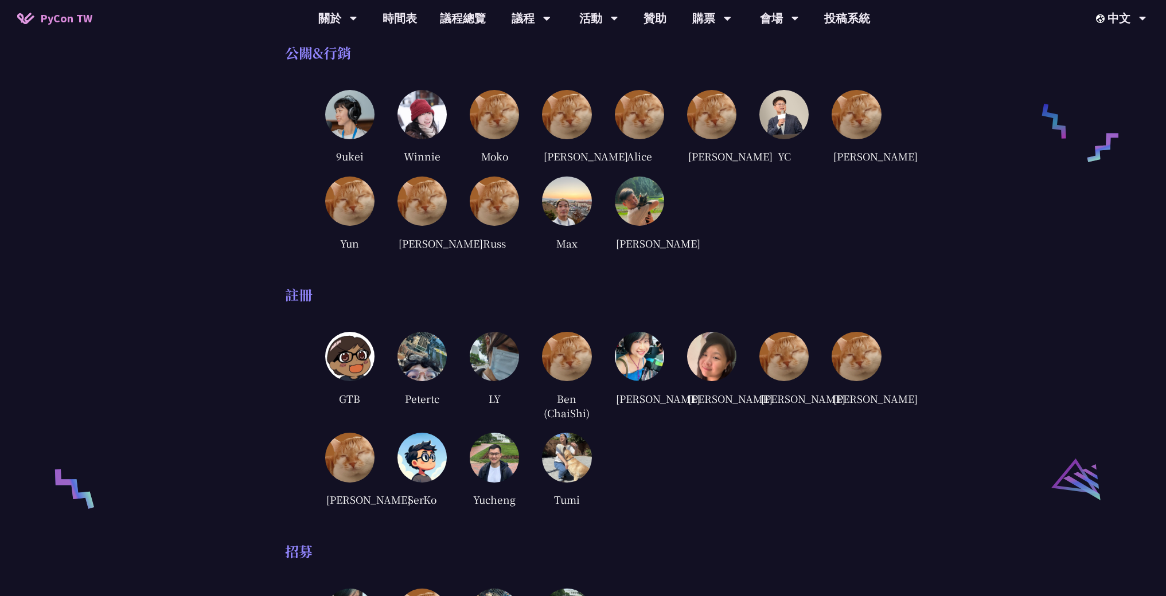
click at [653, 407] on div "[PERSON_NAME]" at bounding box center [639, 398] width 49 height 17
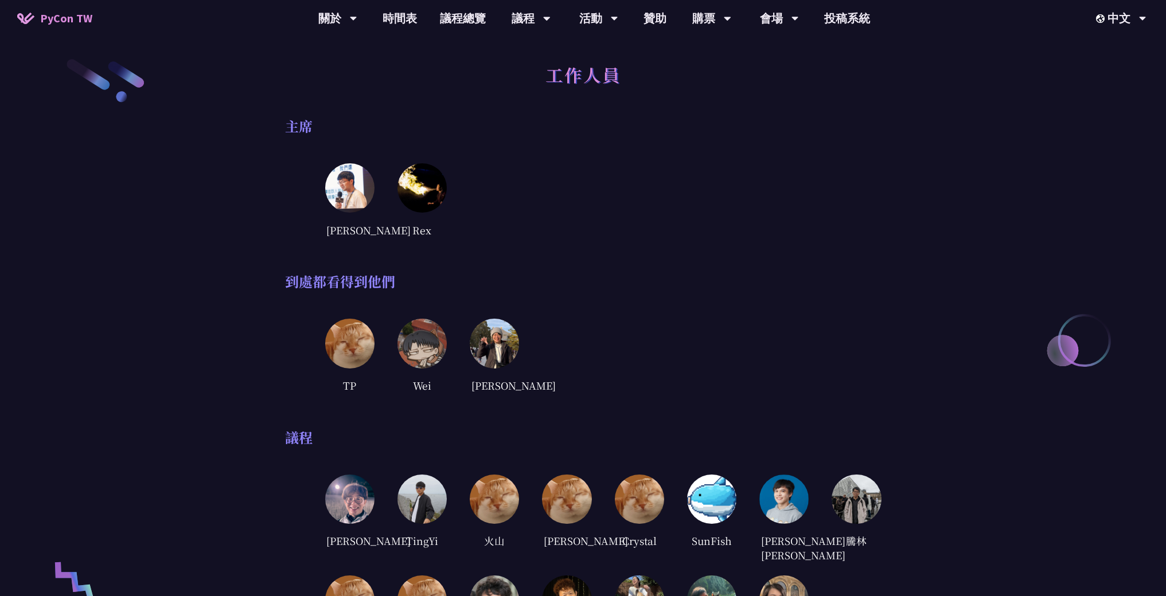
scroll to position [0, 0]
click at [651, 20] on link "贊助" at bounding box center [655, 18] width 46 height 37
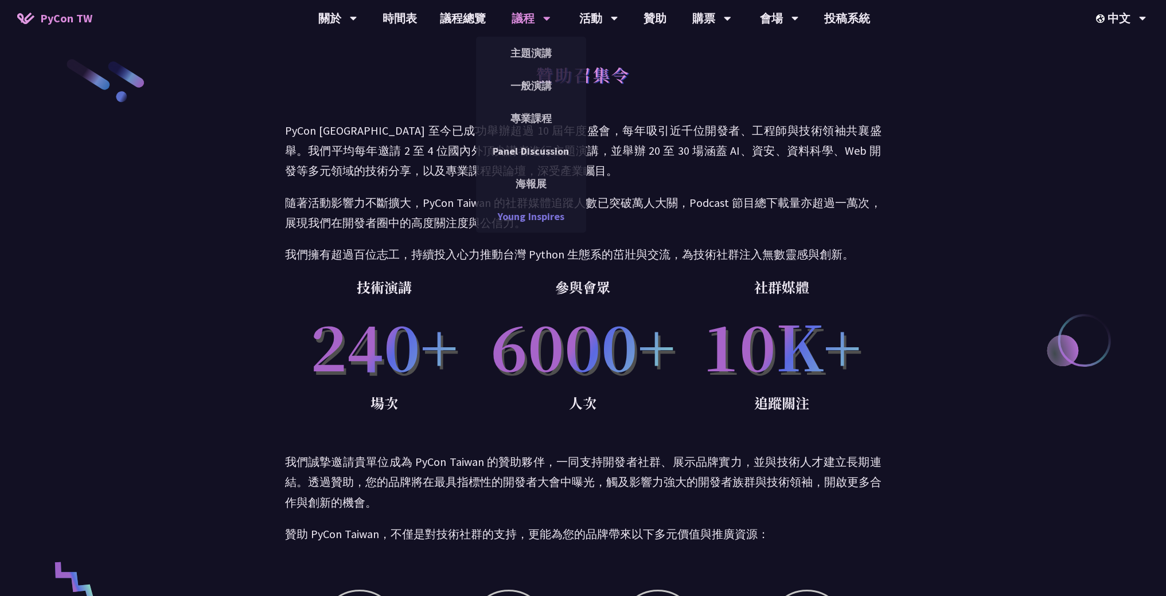
click at [538, 206] on link "Young Inspires" at bounding box center [531, 216] width 110 height 27
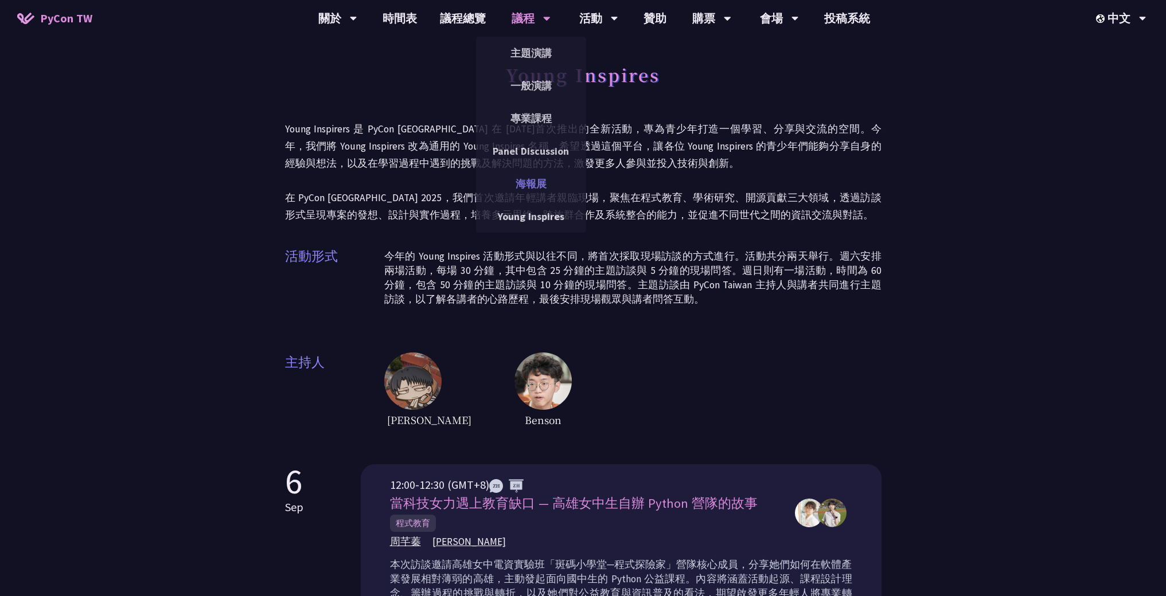
click at [547, 185] on link "海報展" at bounding box center [531, 183] width 110 height 27
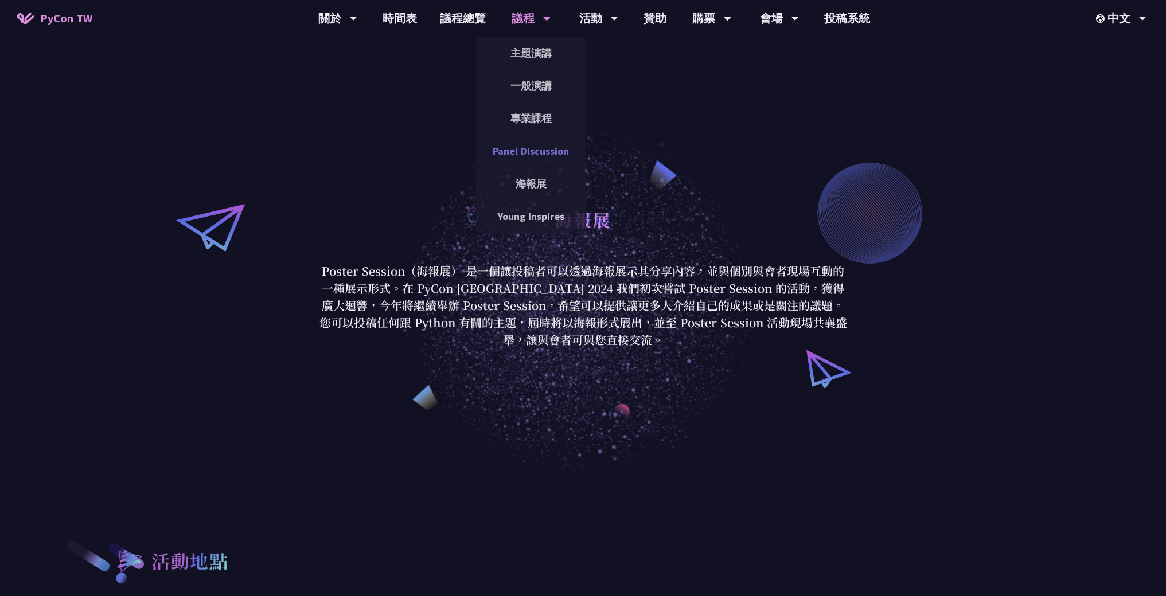
click at [551, 150] on link "Panel Discussion" at bounding box center [531, 151] width 110 height 27
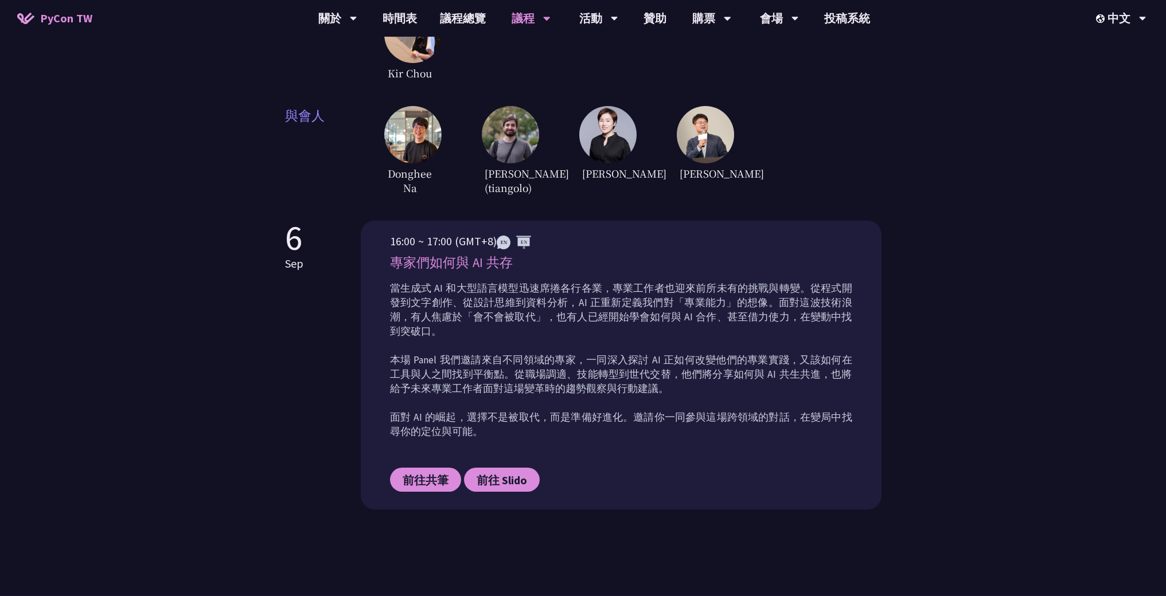
scroll to position [340, 0]
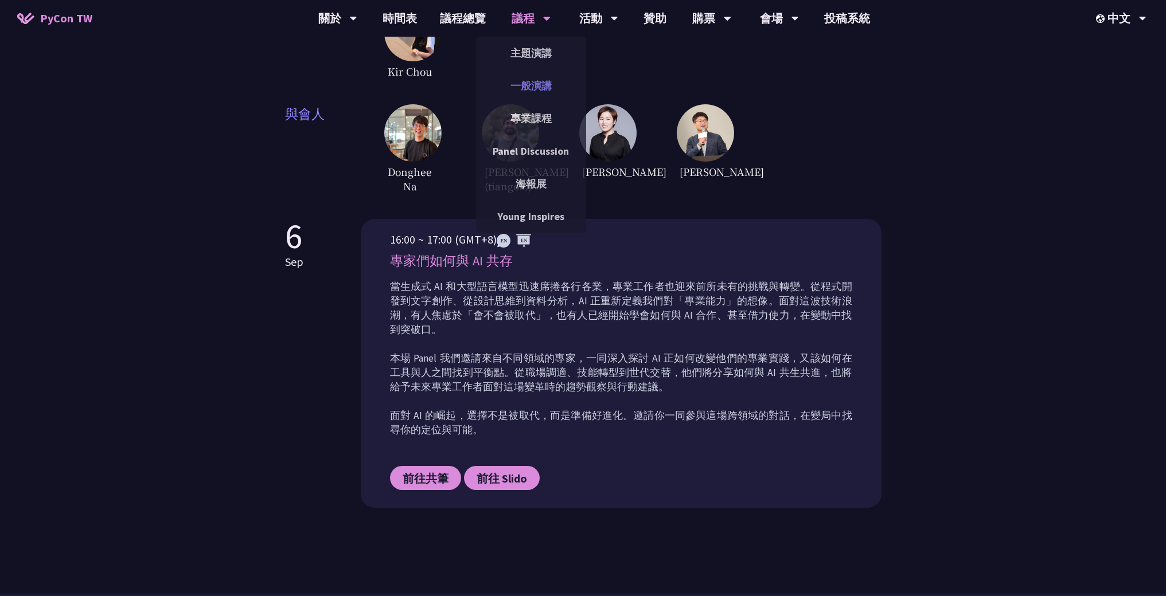
click at [519, 81] on link "一般演講" at bounding box center [531, 85] width 110 height 27
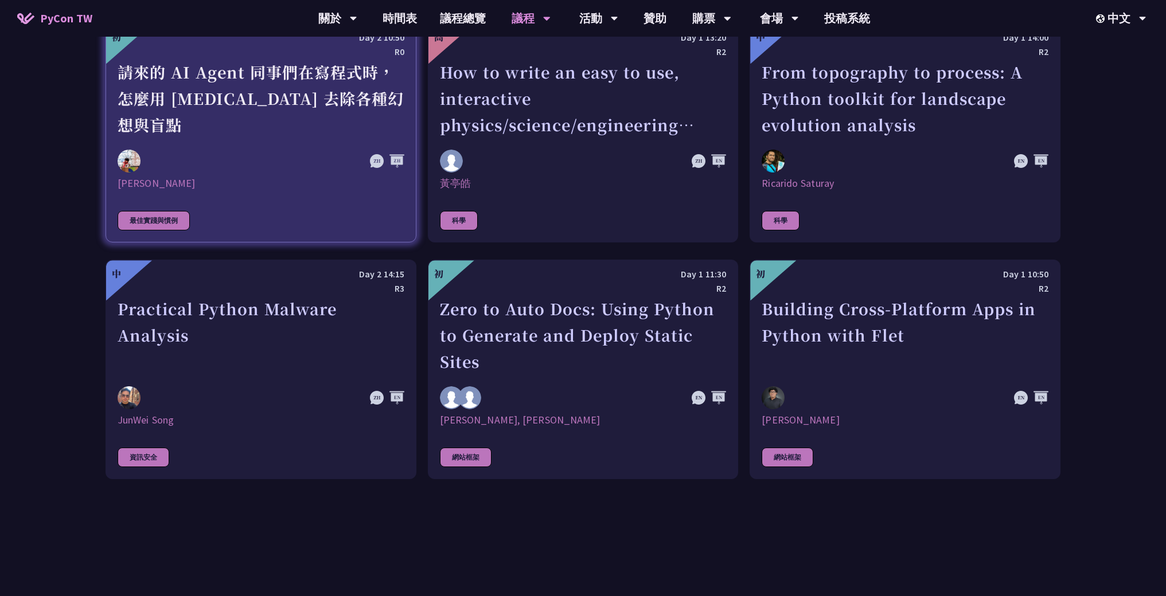
scroll to position [3074, 0]
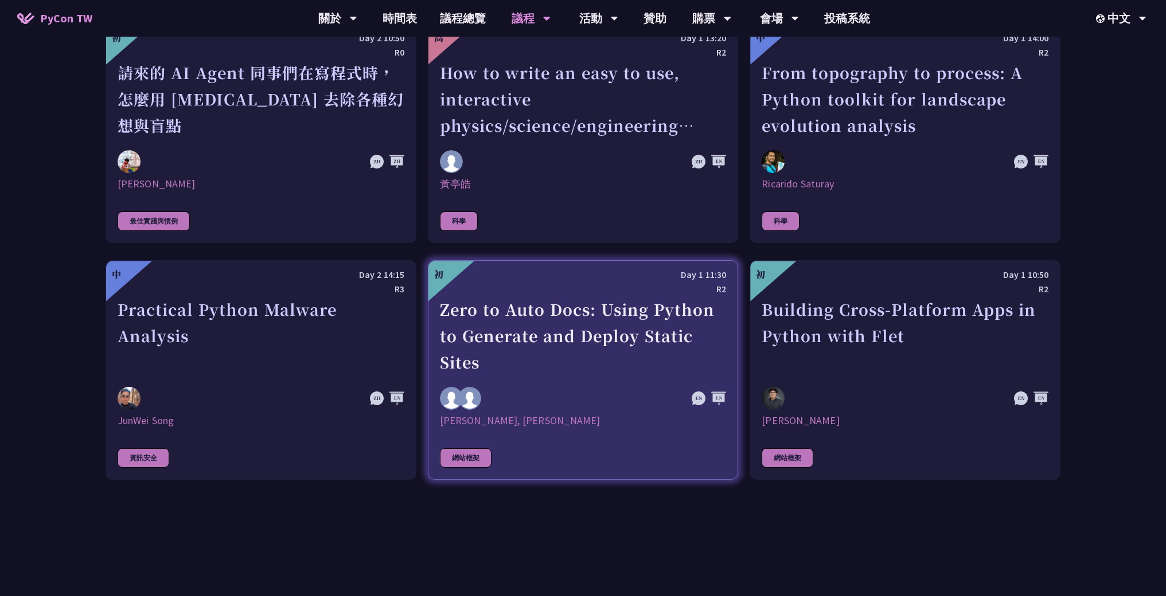
click at [528, 421] on div "[PERSON_NAME], [PERSON_NAME]" at bounding box center [583, 421] width 287 height 14
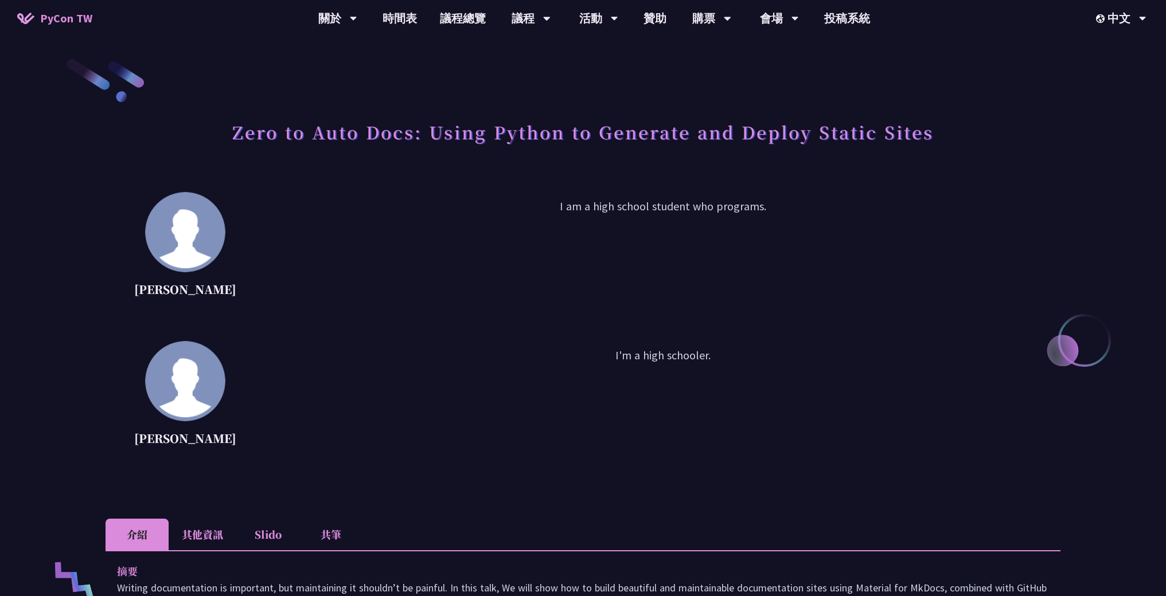
click at [200, 288] on p "[PERSON_NAME]" at bounding box center [185, 289] width 102 height 17
drag, startPoint x: 228, startPoint y: 383, endPoint x: 401, endPoint y: 380, distance: 172.6
click at [397, 382] on div "[PERSON_NAME] I'm a high schooler." at bounding box center [583, 398] width 955 height 115
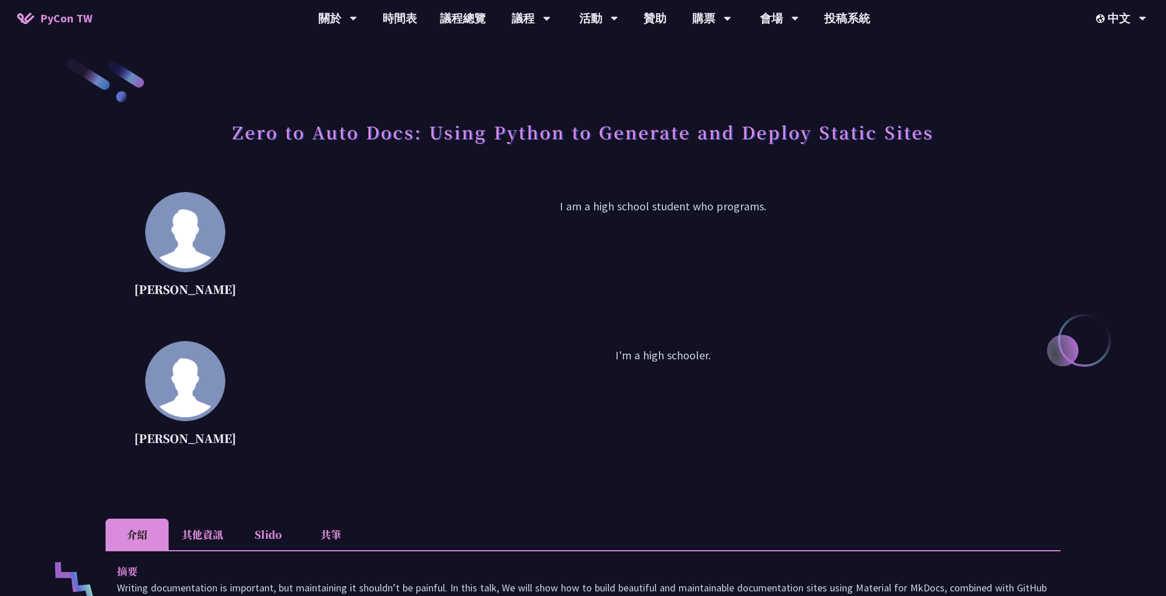
click at [407, 379] on p "I'm a high schooler." at bounding box center [662, 398] width 795 height 103
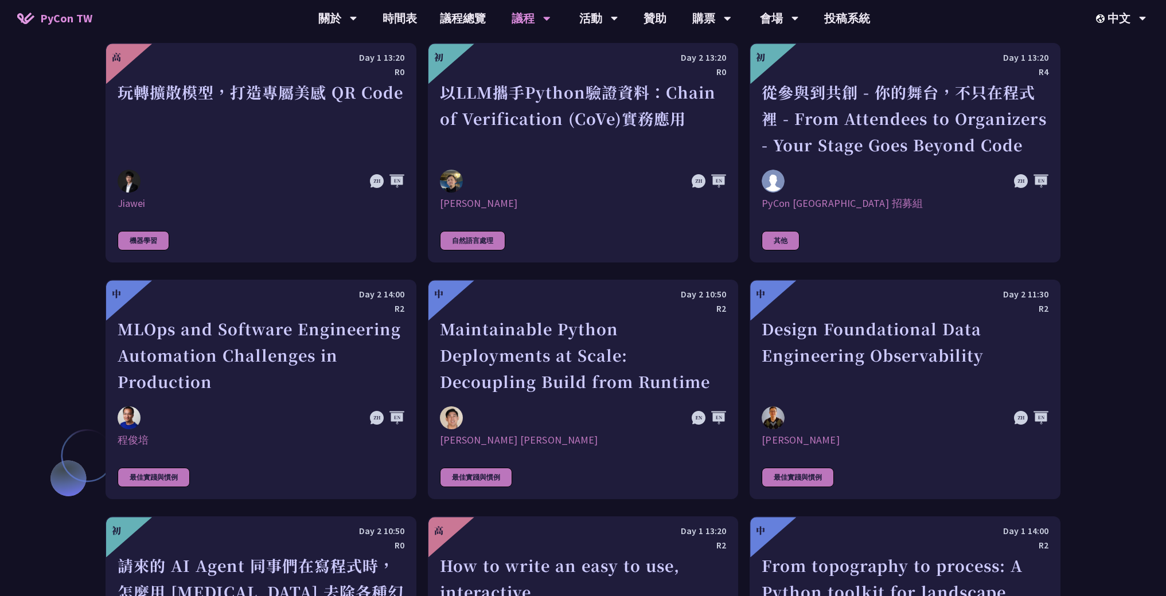
scroll to position [2579, 0]
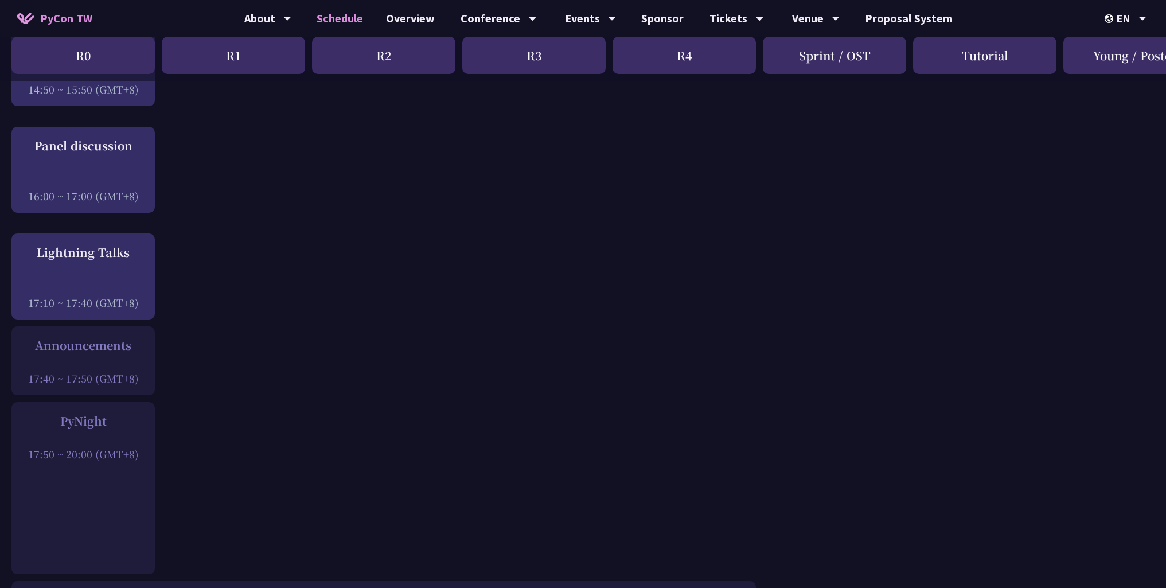
scroll to position [1379, 0]
